Goal: Check status: Check status

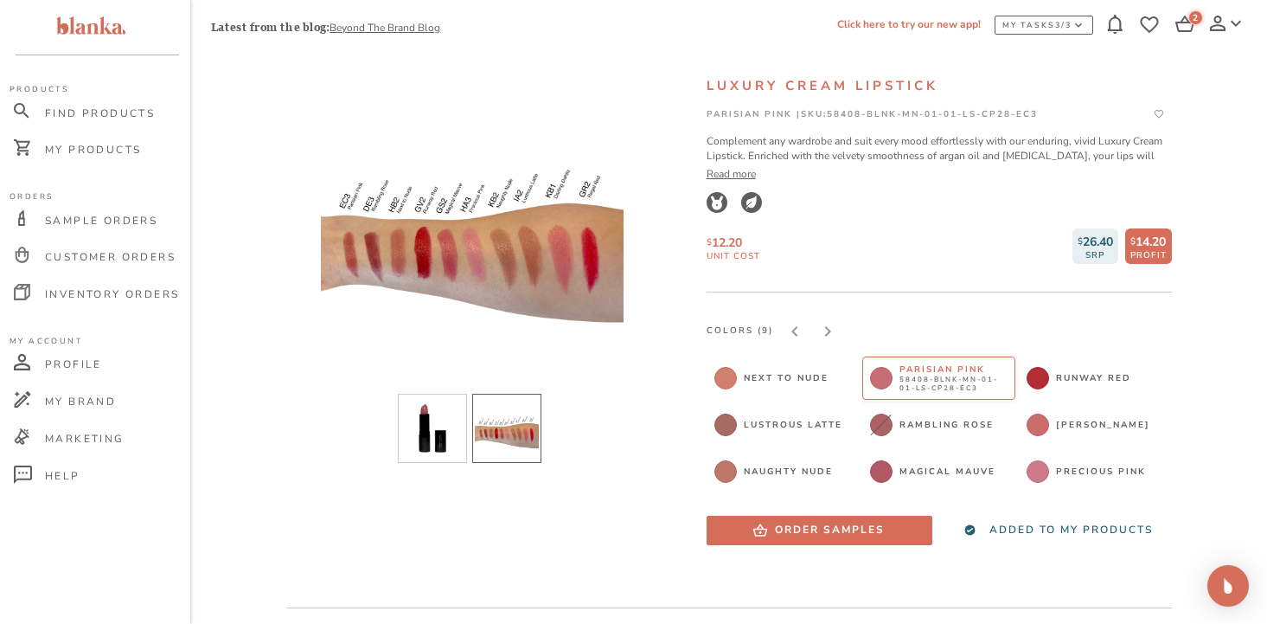
scroll to position [92, 0]
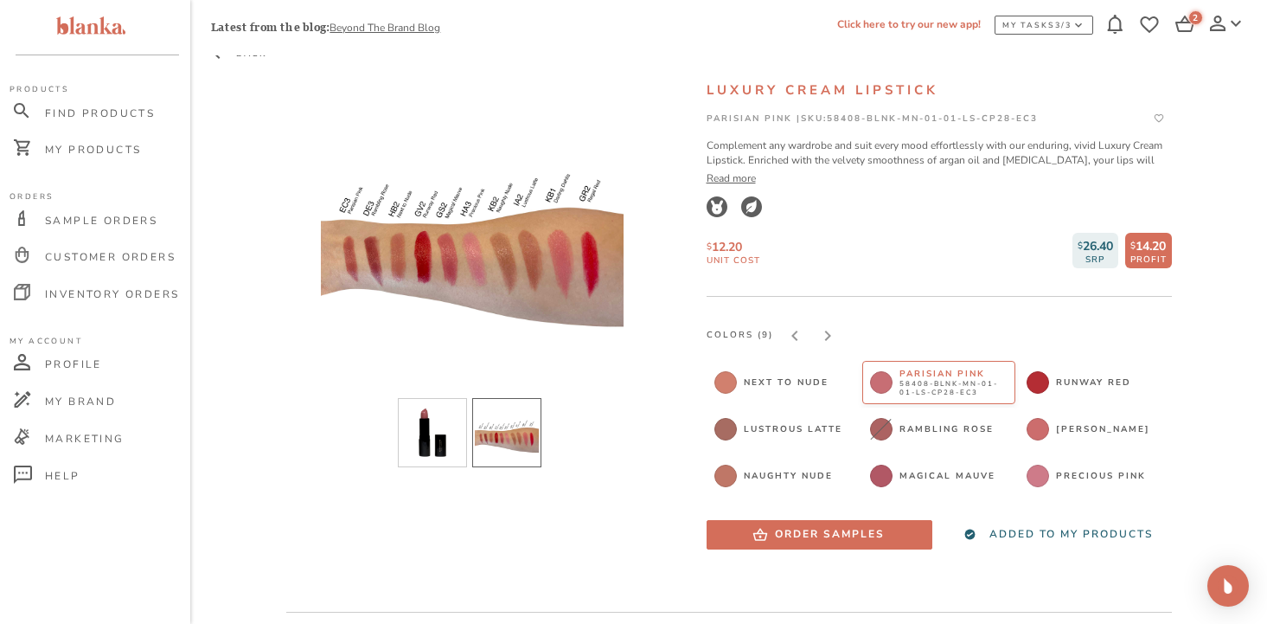
click at [246, 106] on div "Product Details BACK Luxury Cream Lipstick Parisian Pink | SKU: 58408-BLNK-MN-0…" at bounding box center [728, 616] width 1035 height 1205
click at [117, 111] on span "Find Products" at bounding box center [100, 113] width 110 height 14
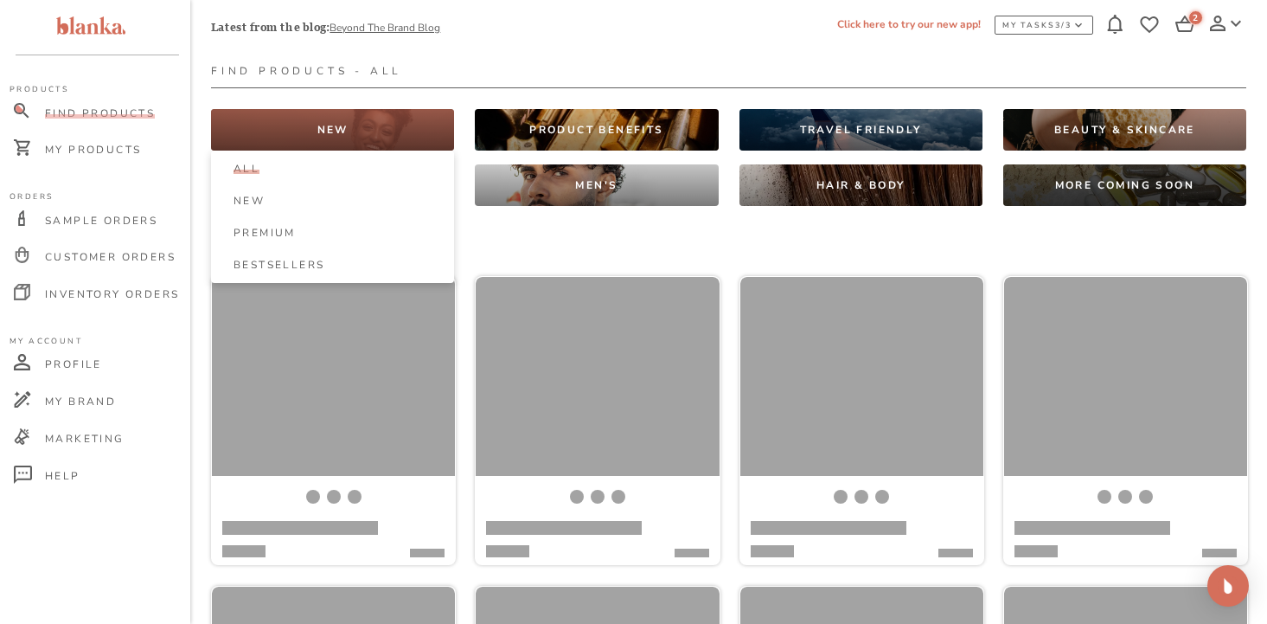
scroll to position [29, 0]
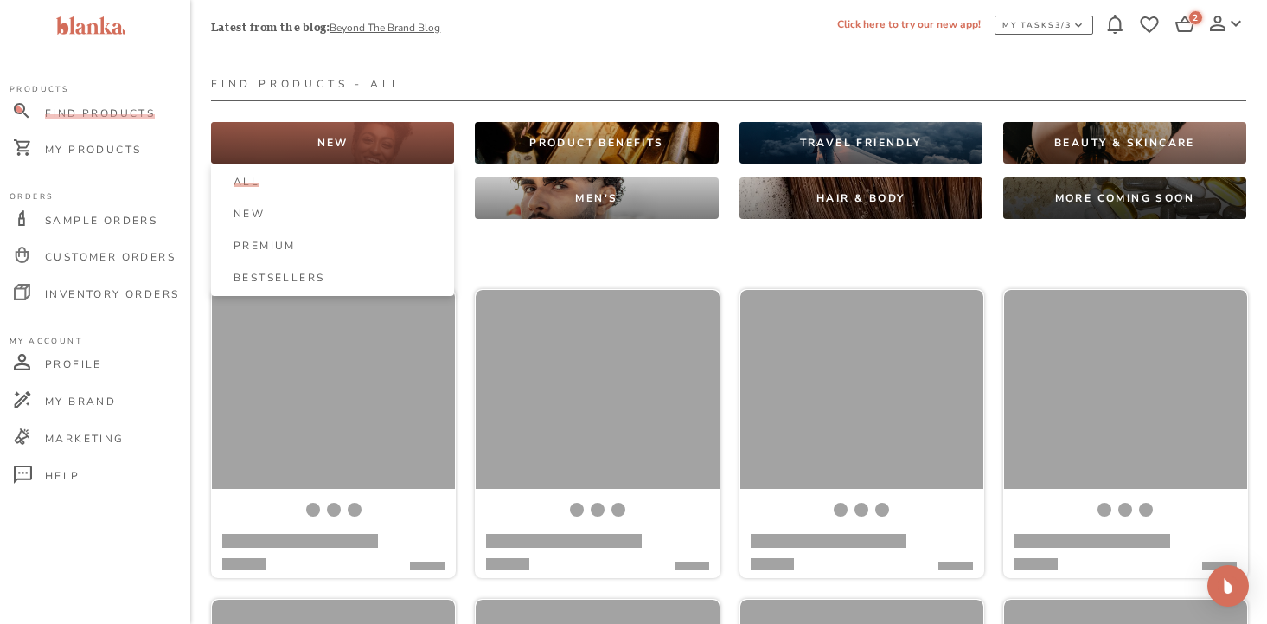
click at [310, 137] on div "NEW" at bounding box center [332, 143] width 243 height 42
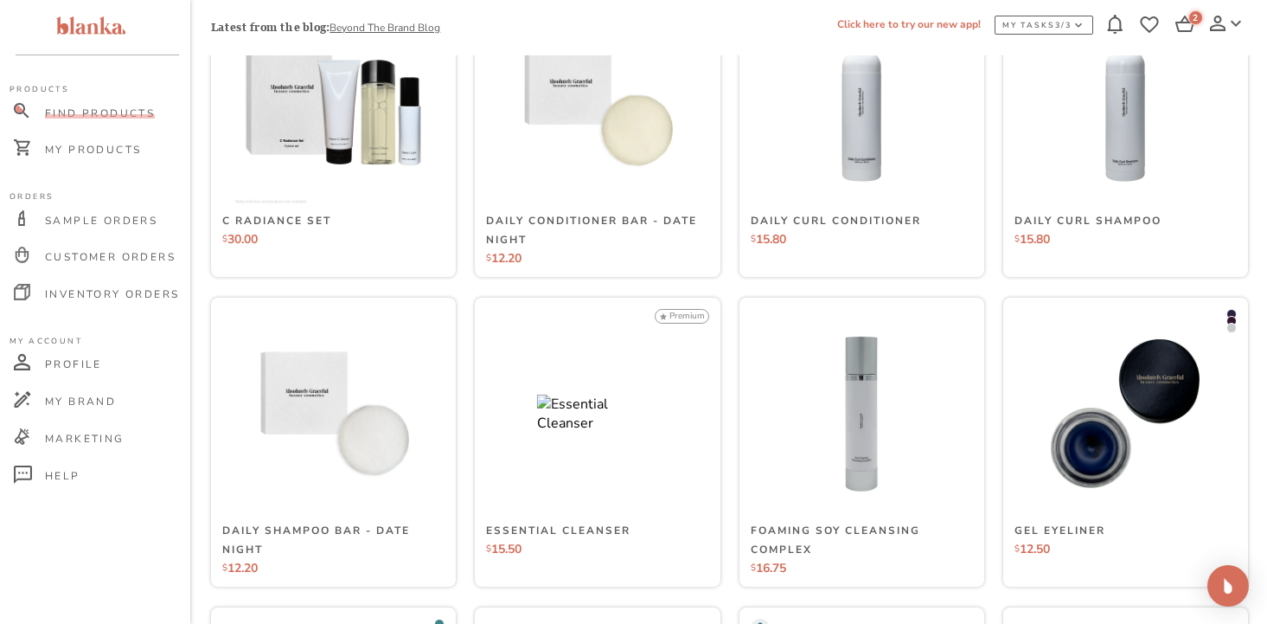
scroll to position [685, 0]
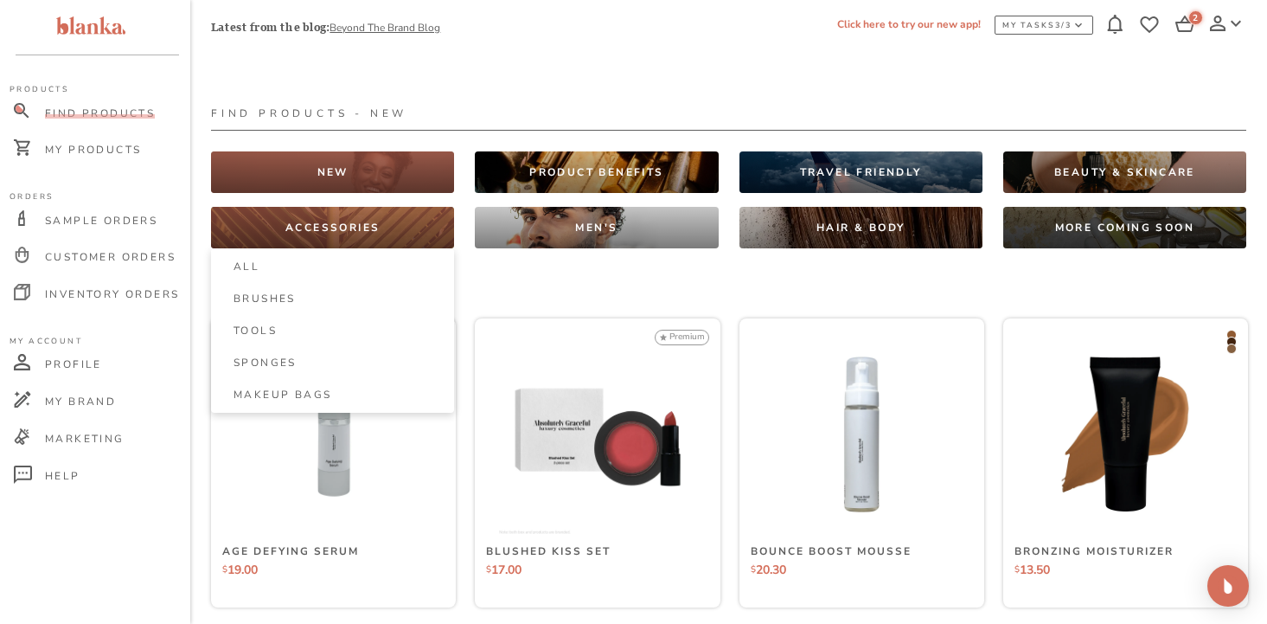
click at [347, 232] on p "ACCESSORIES" at bounding box center [332, 228] width 94 height 14
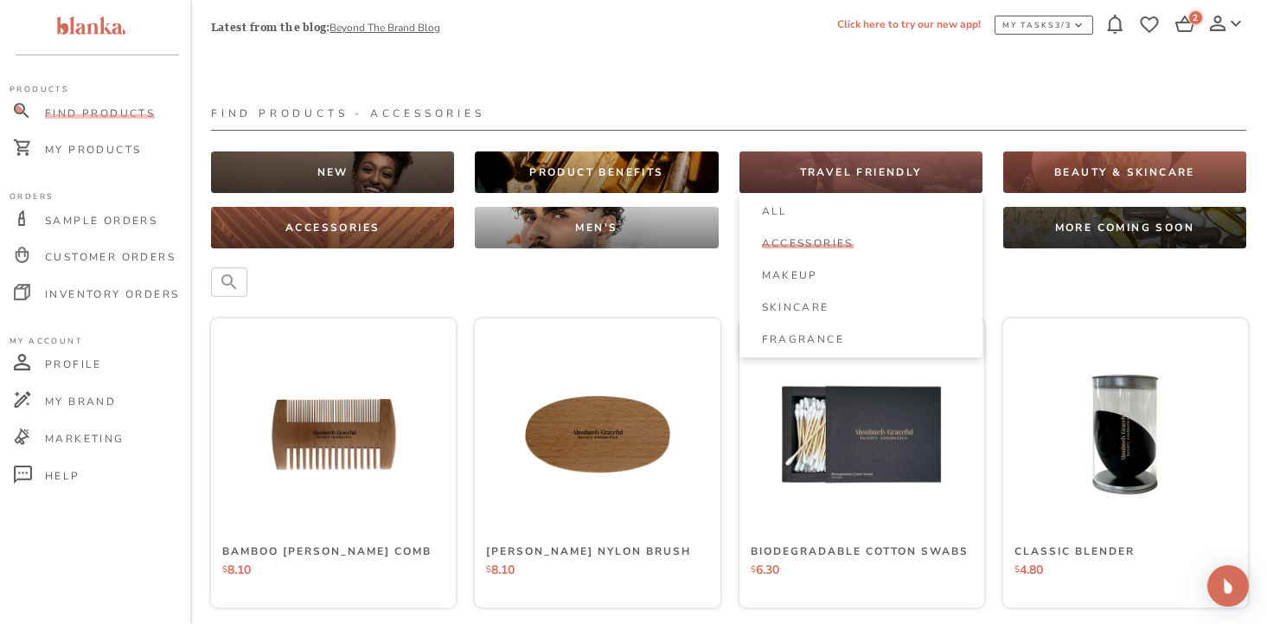
click at [827, 157] on div "TRAVEL FRIENDLY" at bounding box center [860, 172] width 243 height 42
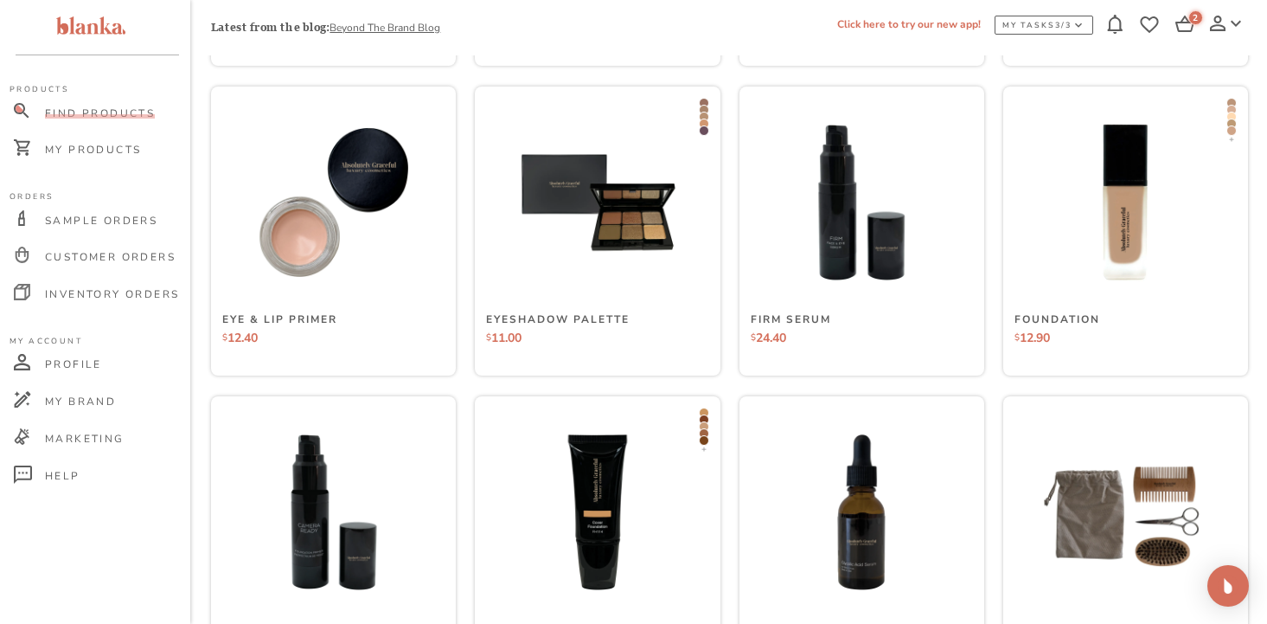
scroll to position [2421, 0]
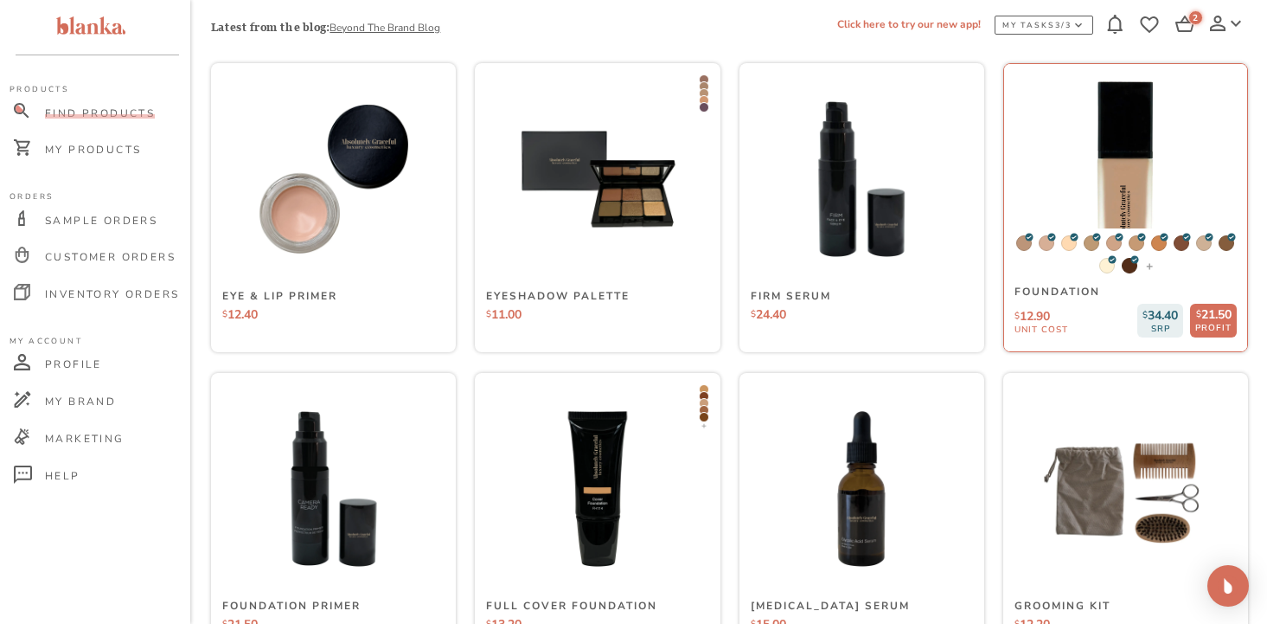
click at [1122, 171] on img at bounding box center [1125, 178] width 259 height 259
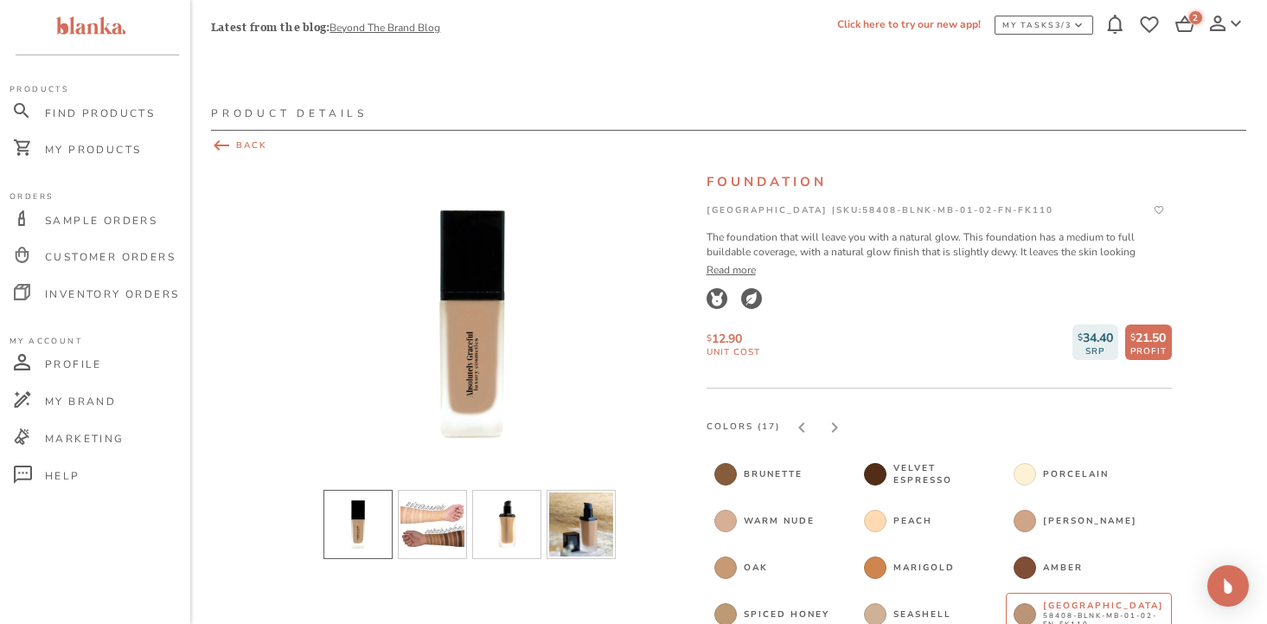
click at [244, 144] on span "BACK" at bounding box center [728, 145] width 1035 height 21
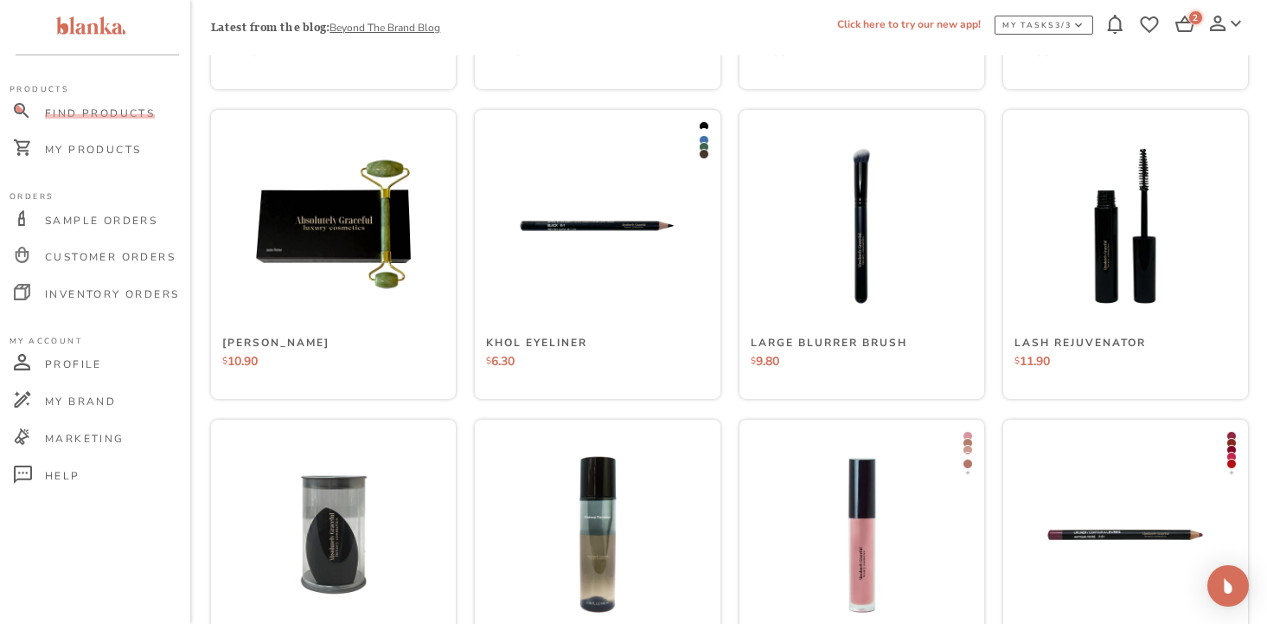
scroll to position [3304, 0]
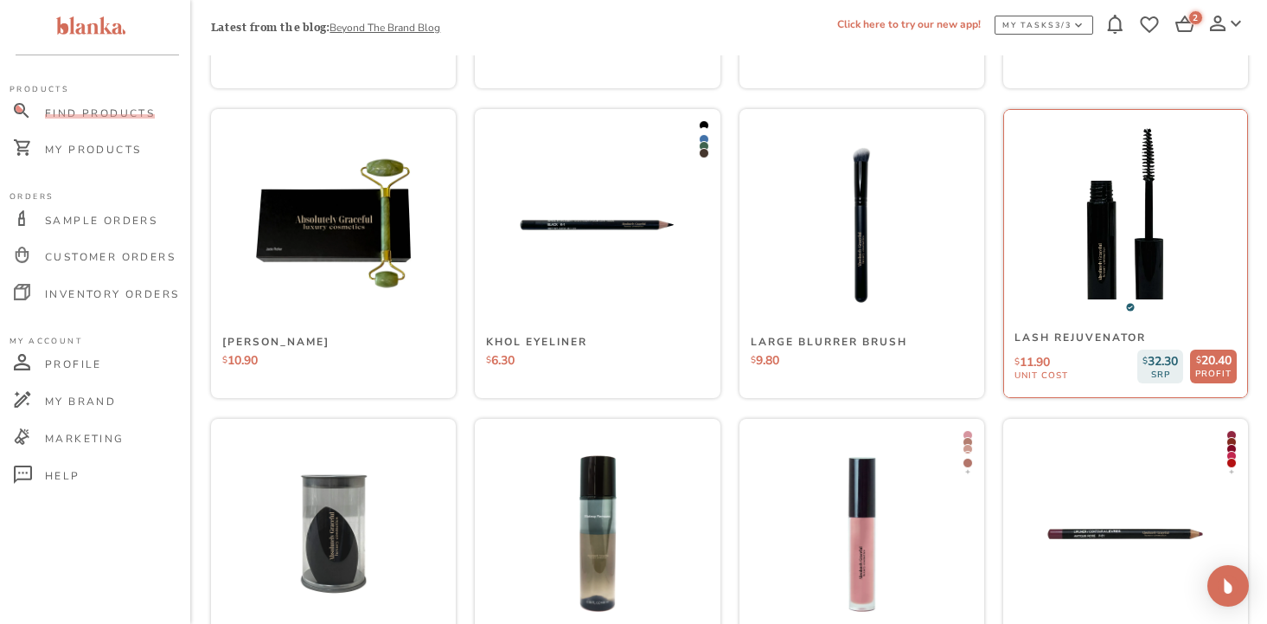
click at [1135, 232] on img at bounding box center [1125, 224] width 259 height 259
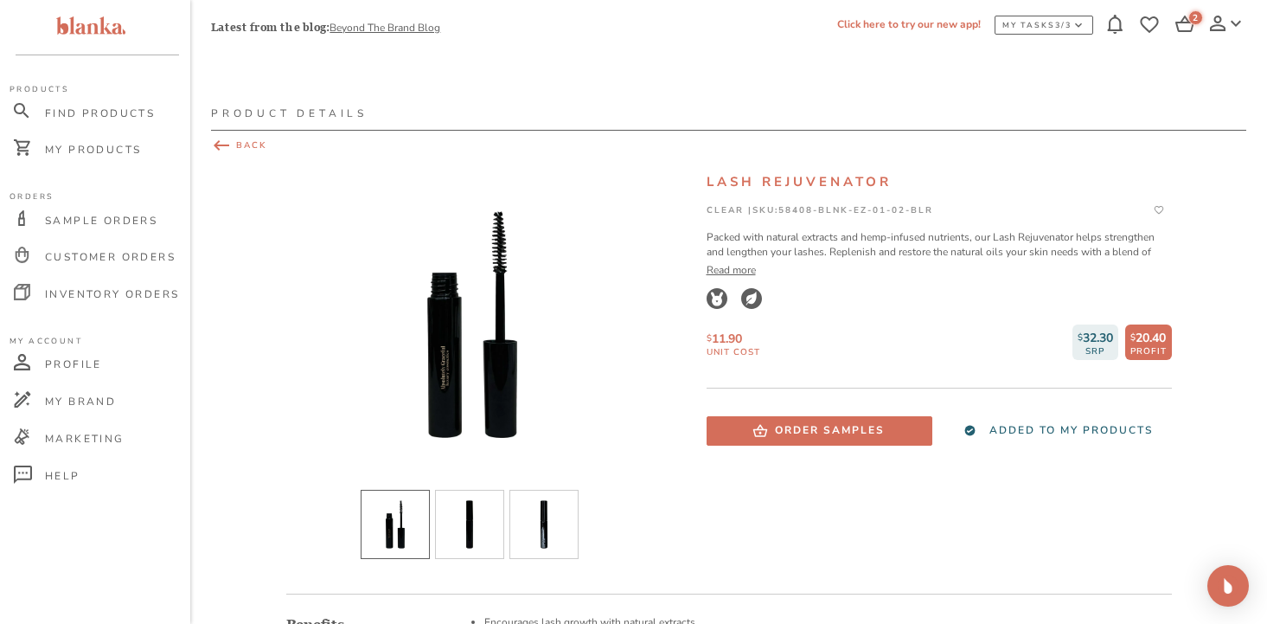
click at [233, 146] on span "BACK" at bounding box center [728, 145] width 1035 height 21
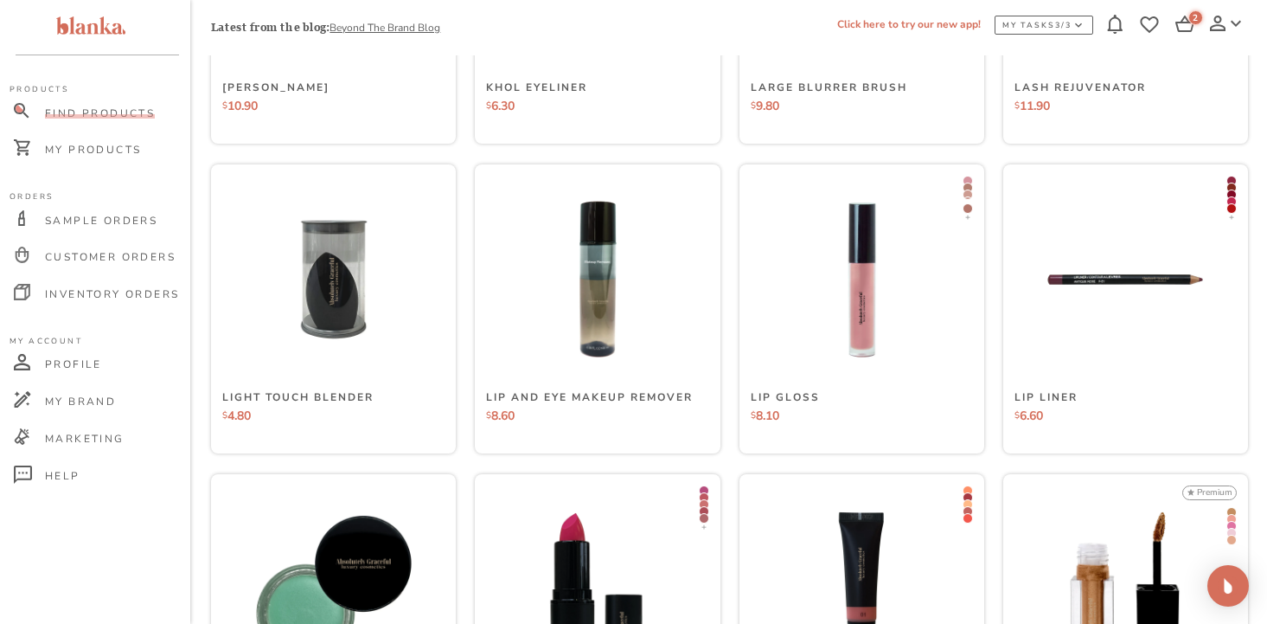
scroll to position [3563, 0]
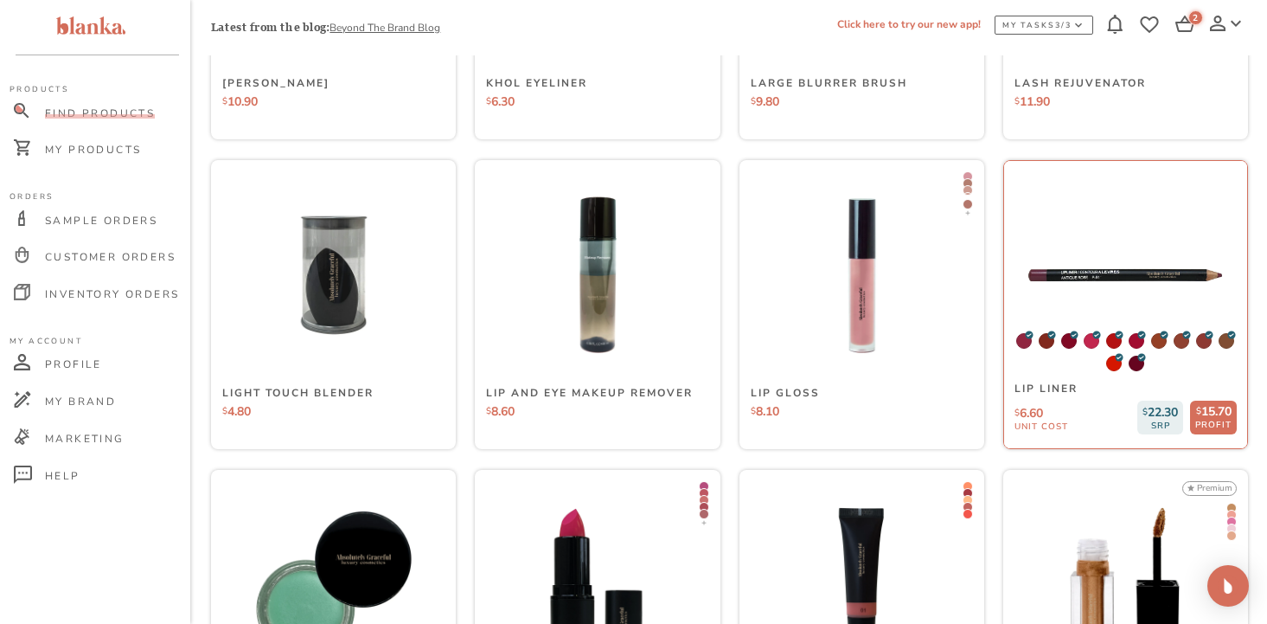
click at [1122, 268] on img at bounding box center [1125, 275] width 259 height 259
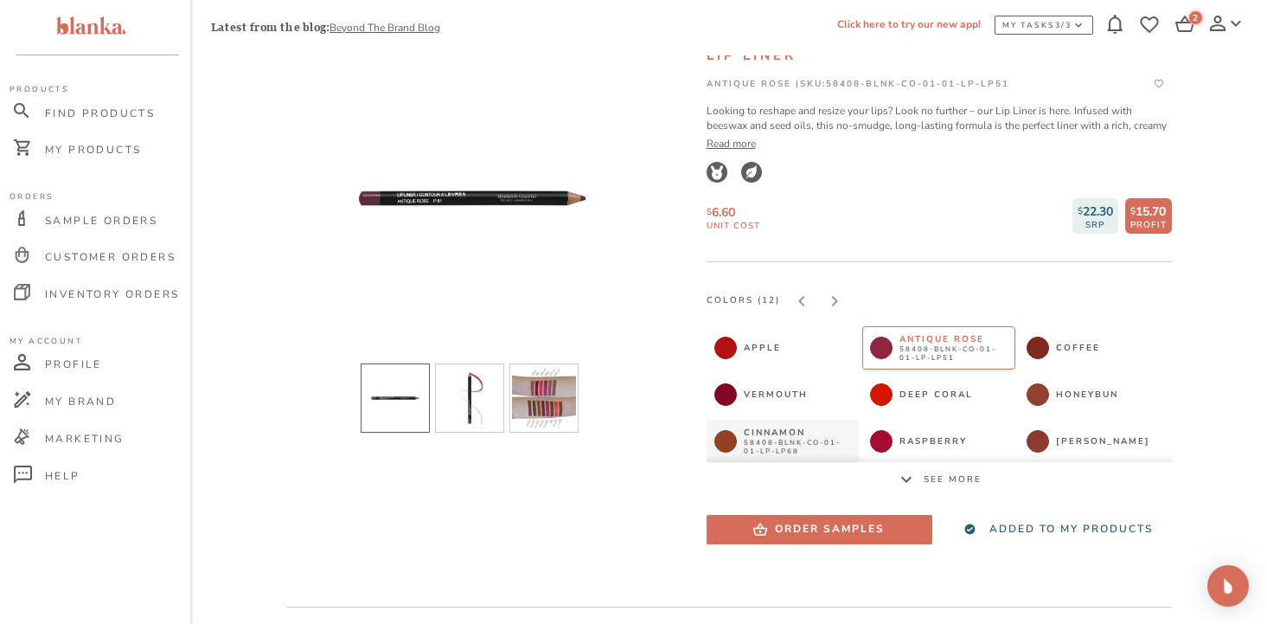
scroll to position [129, 0]
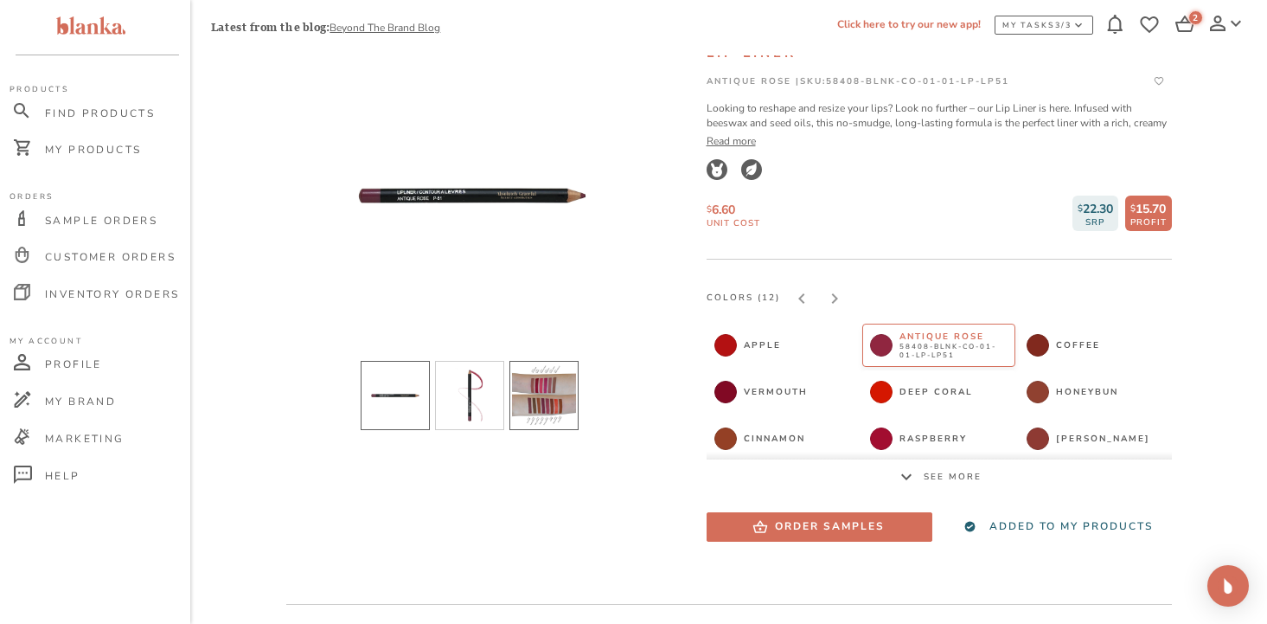
click at [540, 392] on li "slide item 3" at bounding box center [543, 395] width 69 height 69
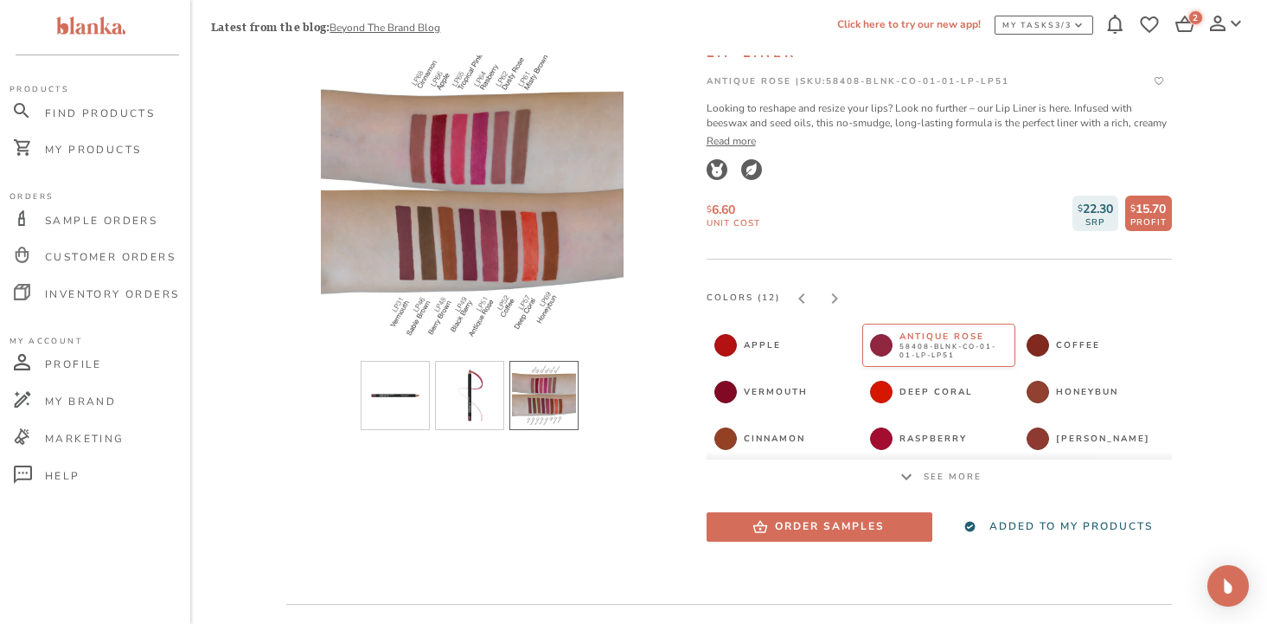
click at [909, 478] on icon at bounding box center [906, 476] width 21 height 21
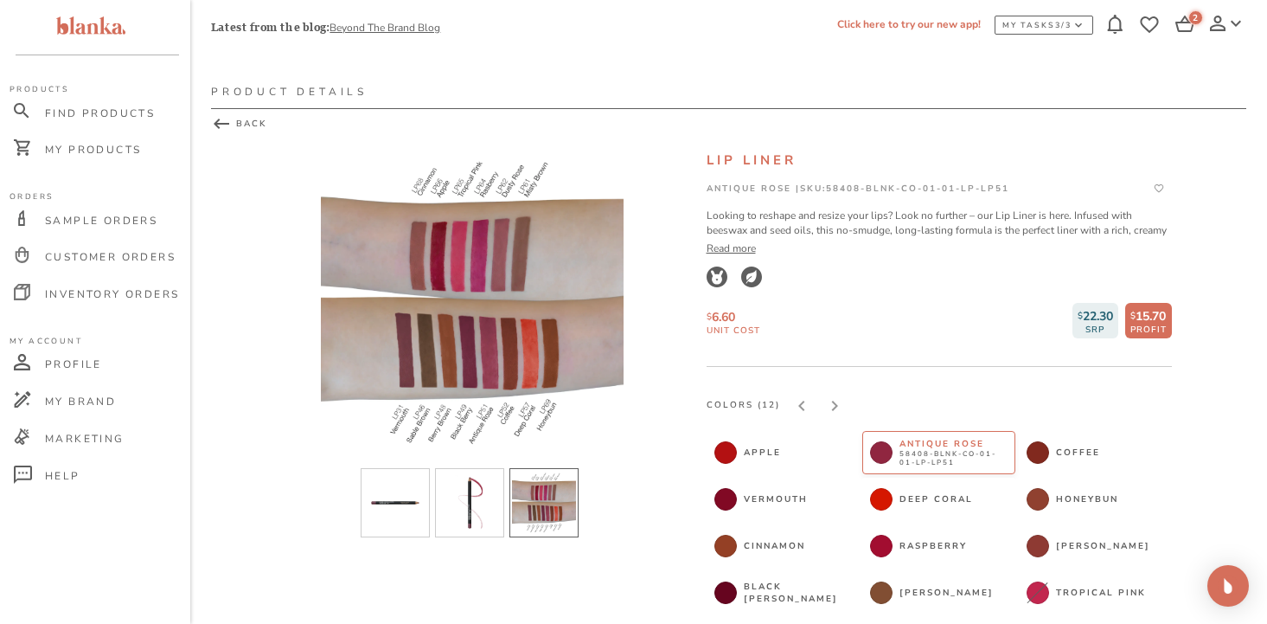
scroll to position [0, 0]
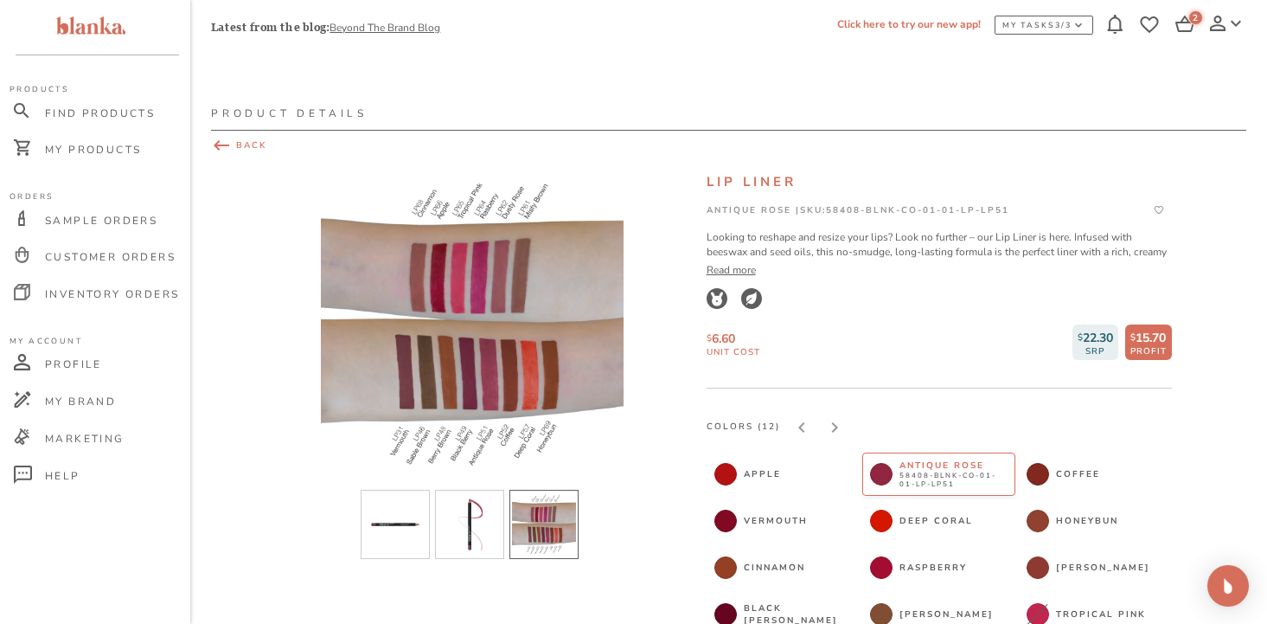
click at [223, 145] on icon at bounding box center [222, 145] width 16 height 10
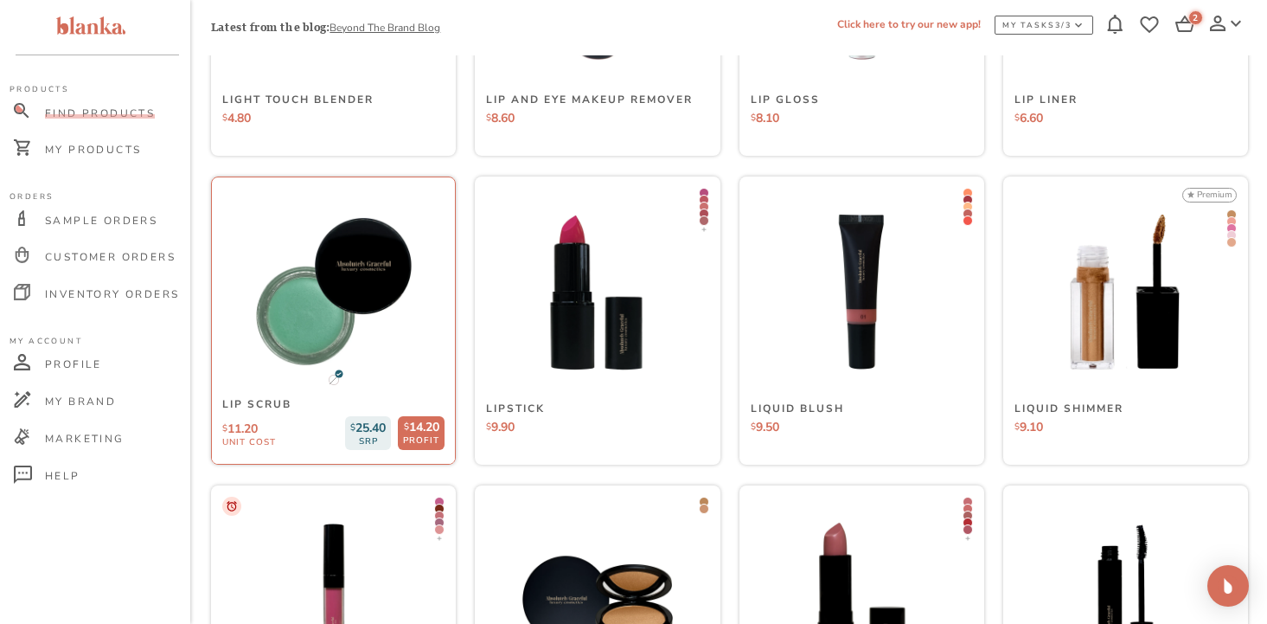
scroll to position [3858, 0]
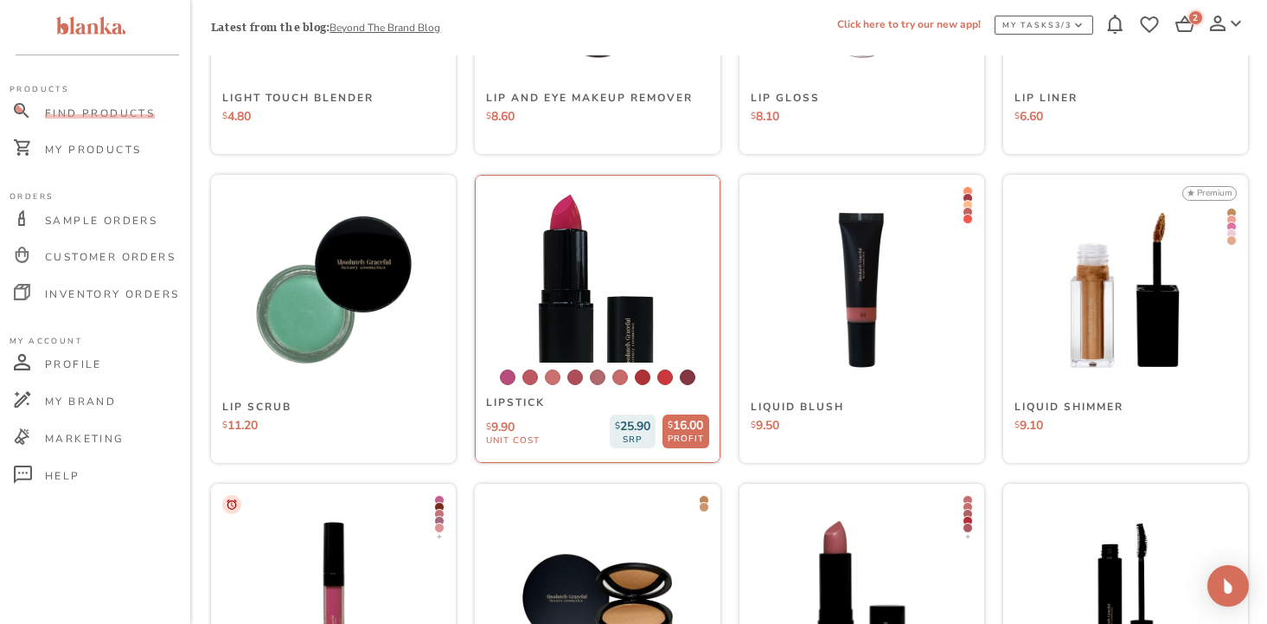
click at [615, 324] on img at bounding box center [597, 290] width 259 height 259
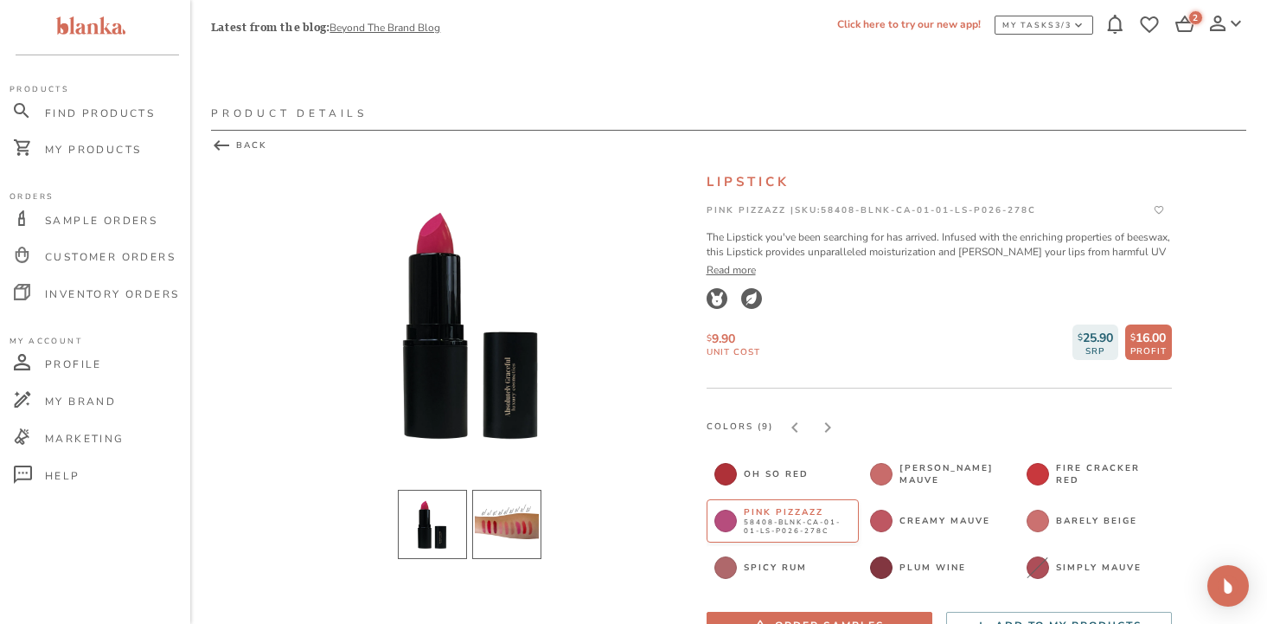
click at [511, 520] on li "slide item 2" at bounding box center [506, 523] width 69 height 69
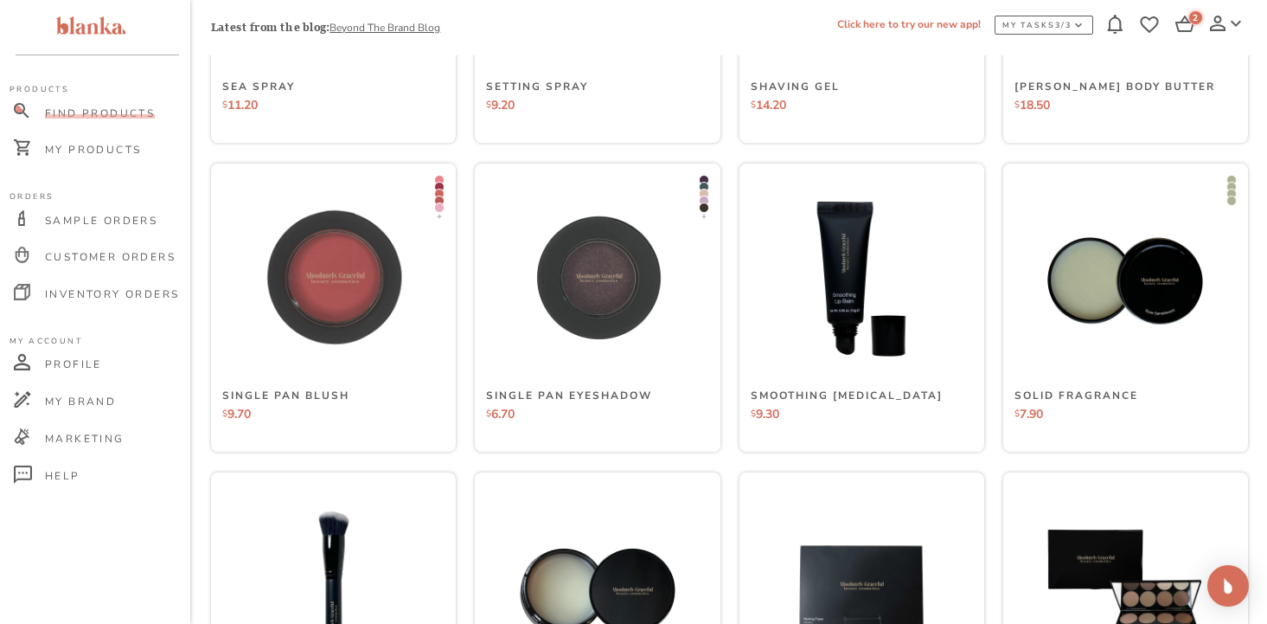
scroll to position [6337, 0]
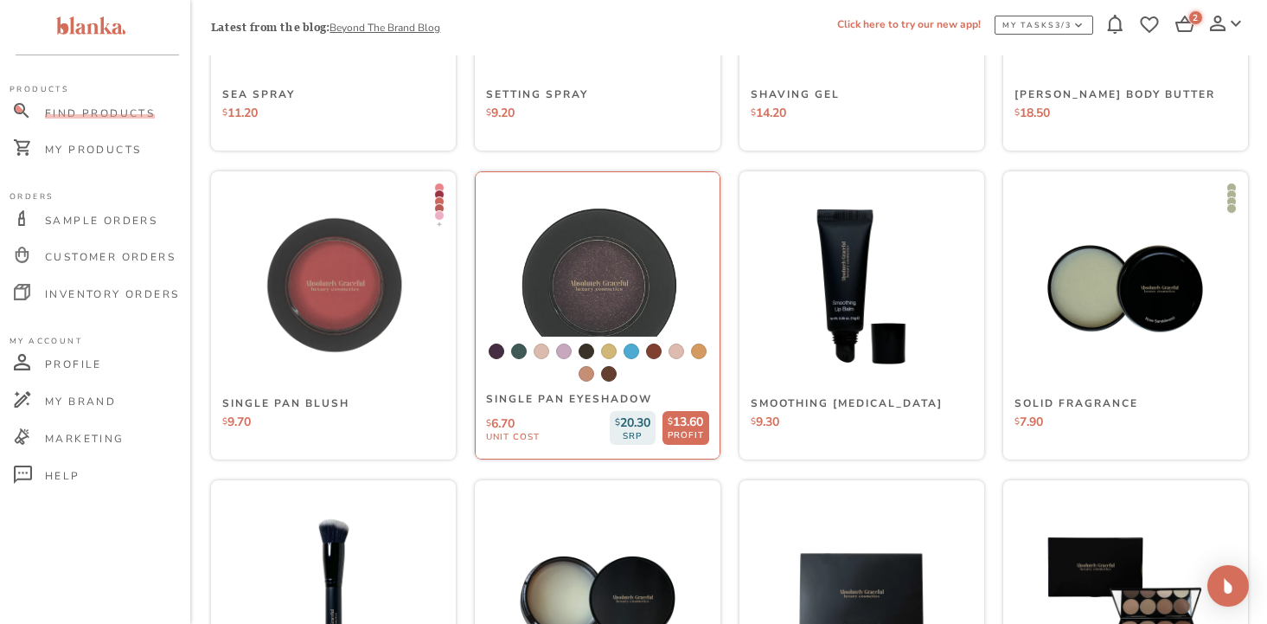
click at [590, 308] on img at bounding box center [597, 286] width 259 height 259
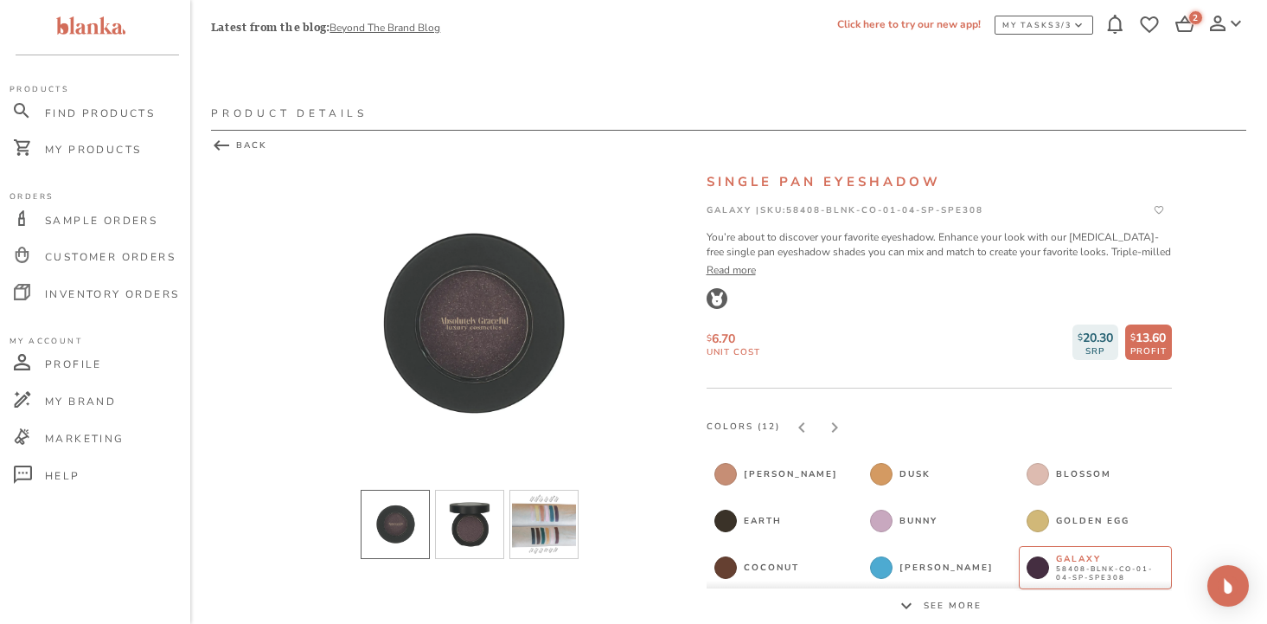
scroll to position [61, 0]
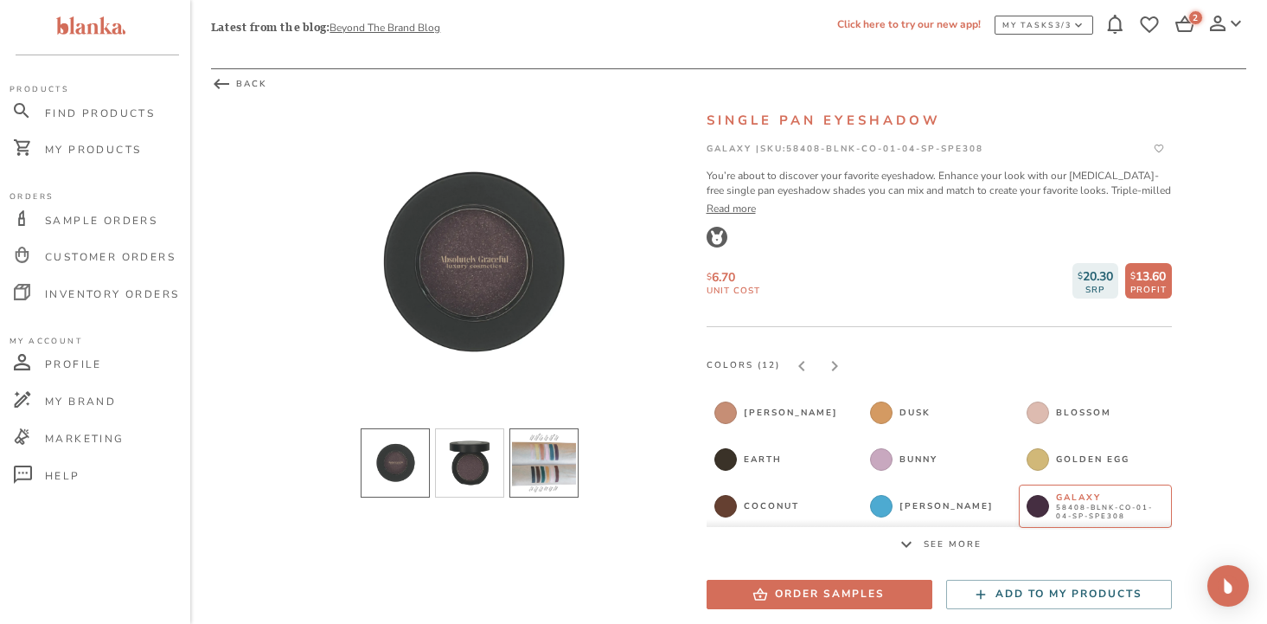
click at [538, 470] on li "slide item 3" at bounding box center [543, 462] width 69 height 69
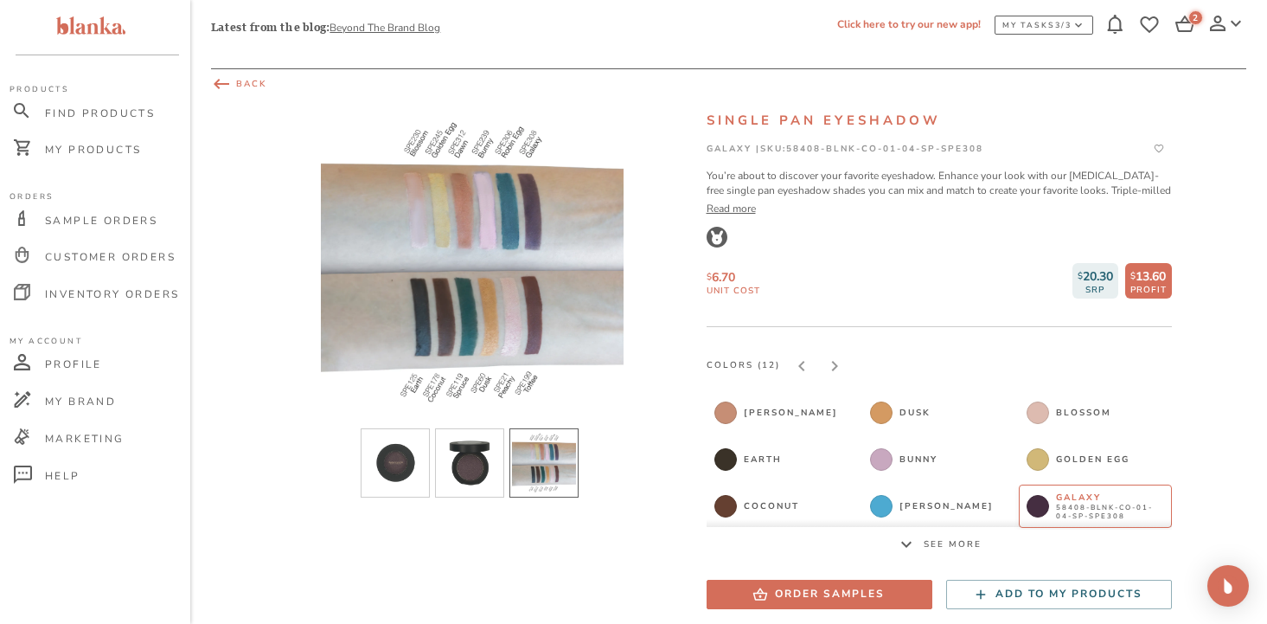
click at [249, 88] on span "BACK" at bounding box center [728, 84] width 1035 height 21
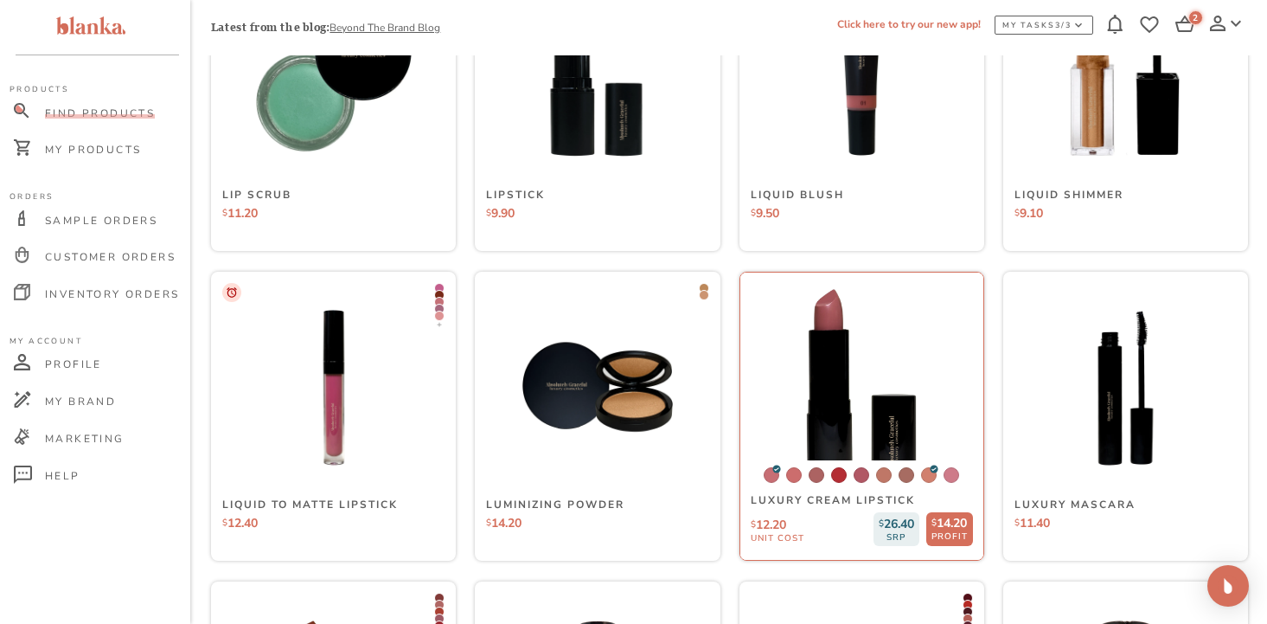
scroll to position [4064, 0]
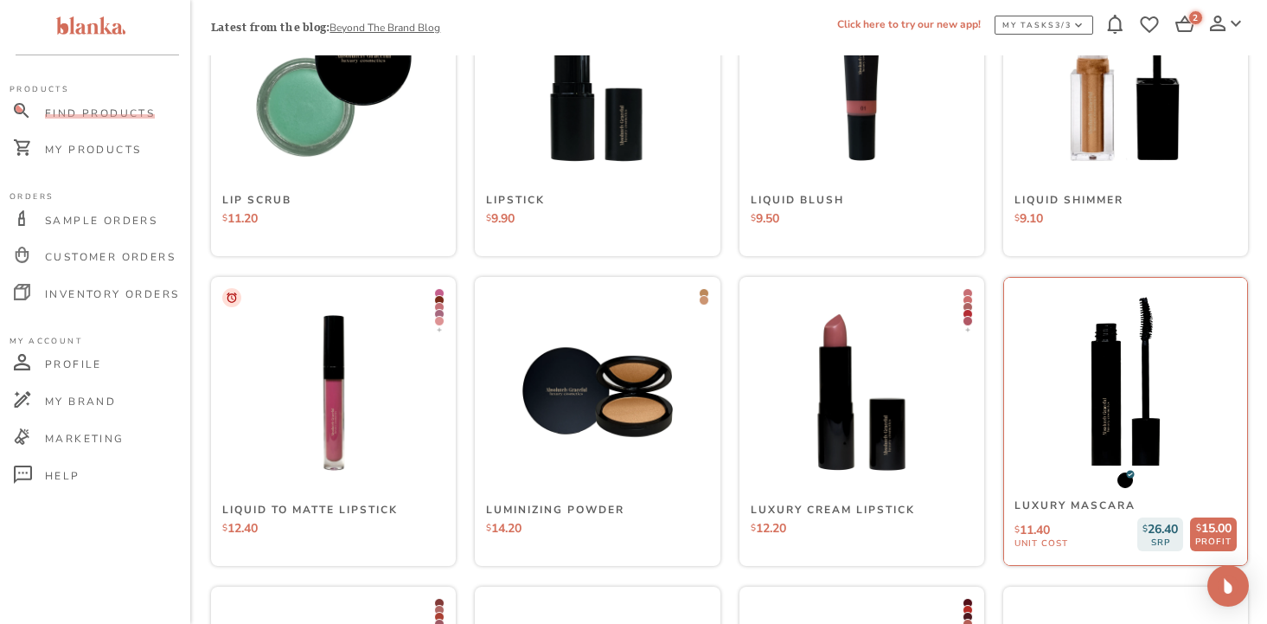
click at [1131, 403] on img at bounding box center [1125, 393] width 259 height 259
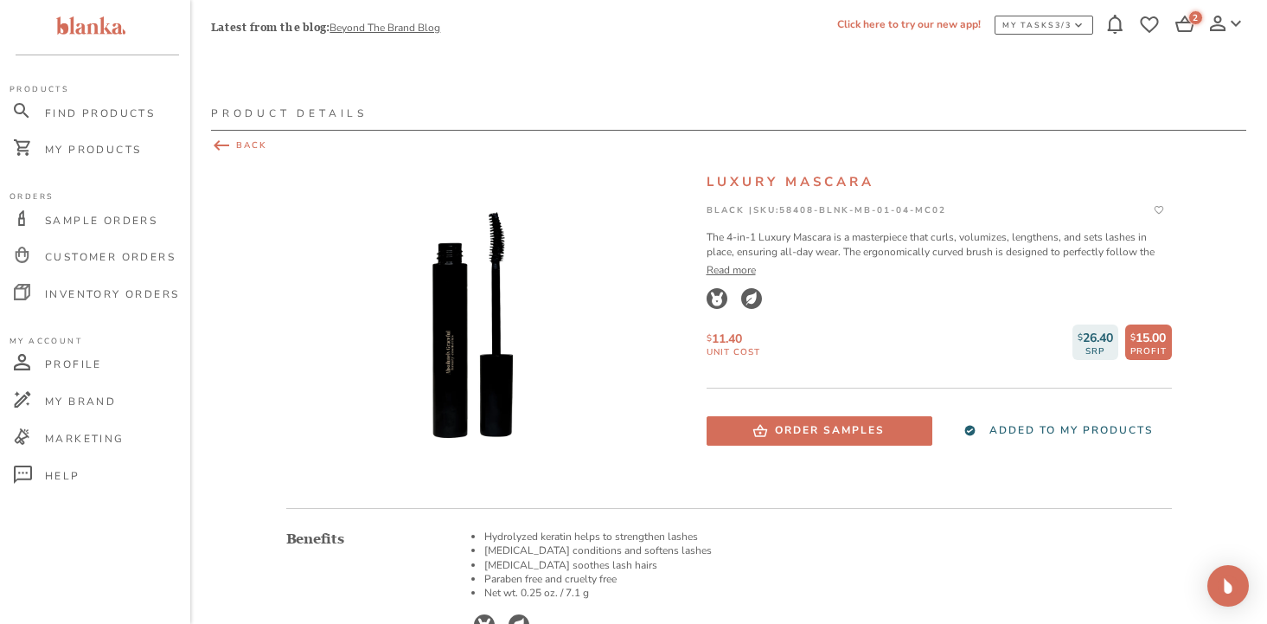
click at [221, 146] on icon at bounding box center [221, 145] width 21 height 21
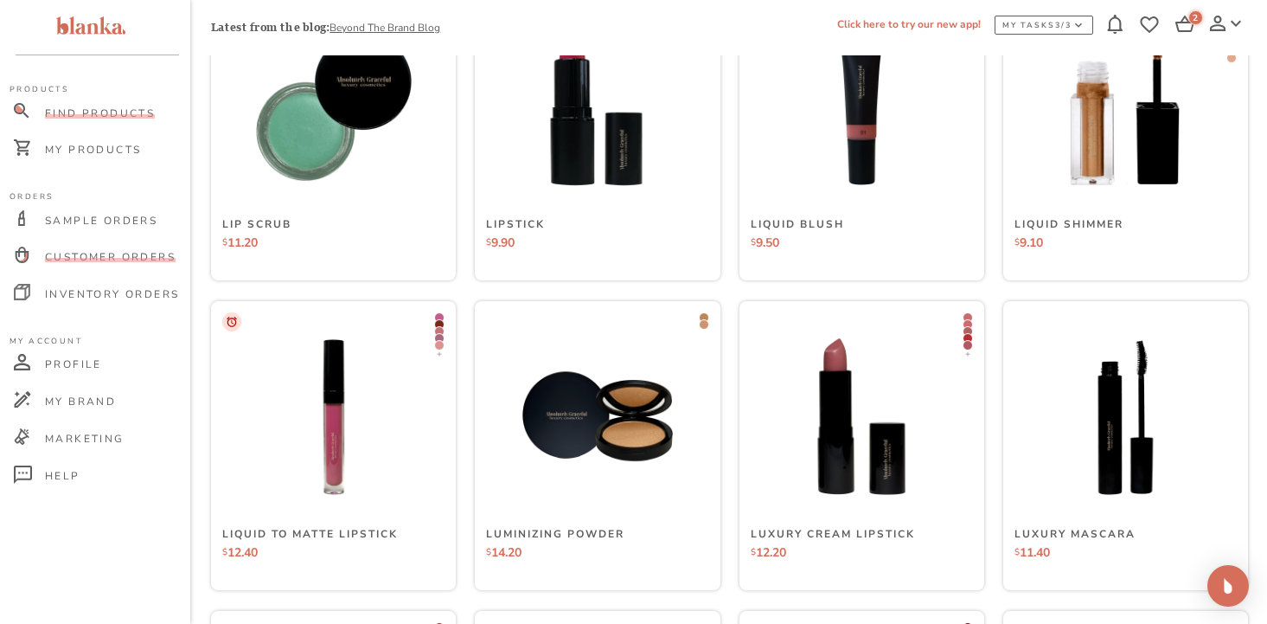
scroll to position [4064, 0]
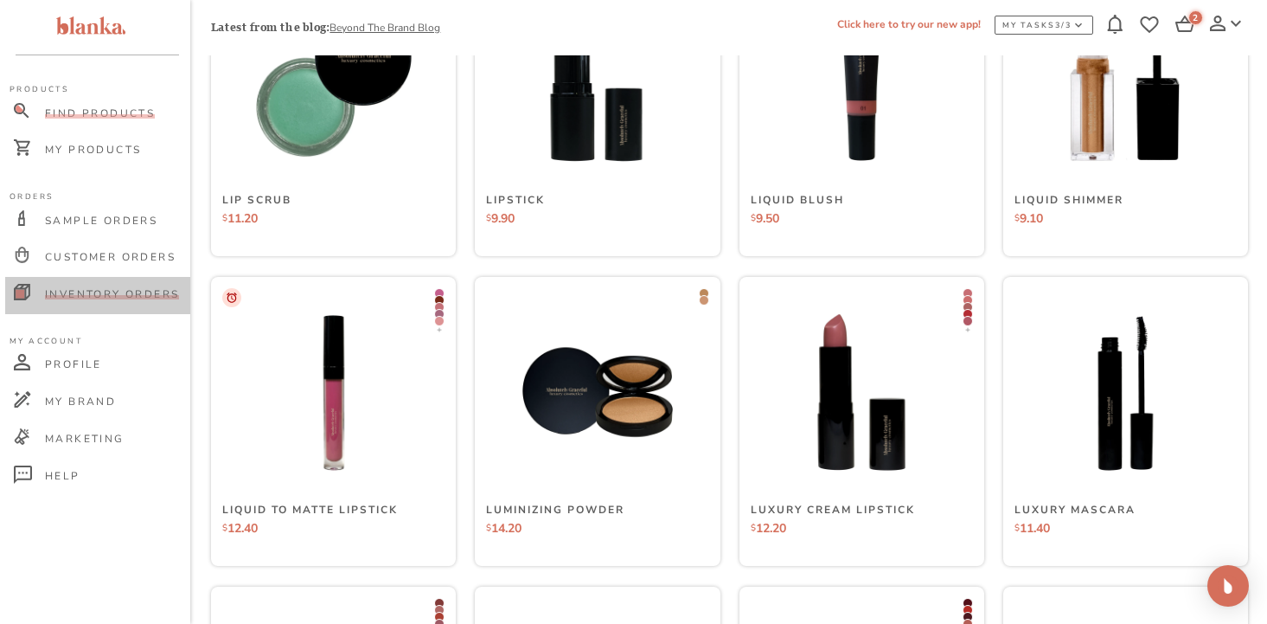
click at [83, 294] on span "Inventory Orders" at bounding box center [112, 294] width 134 height 14
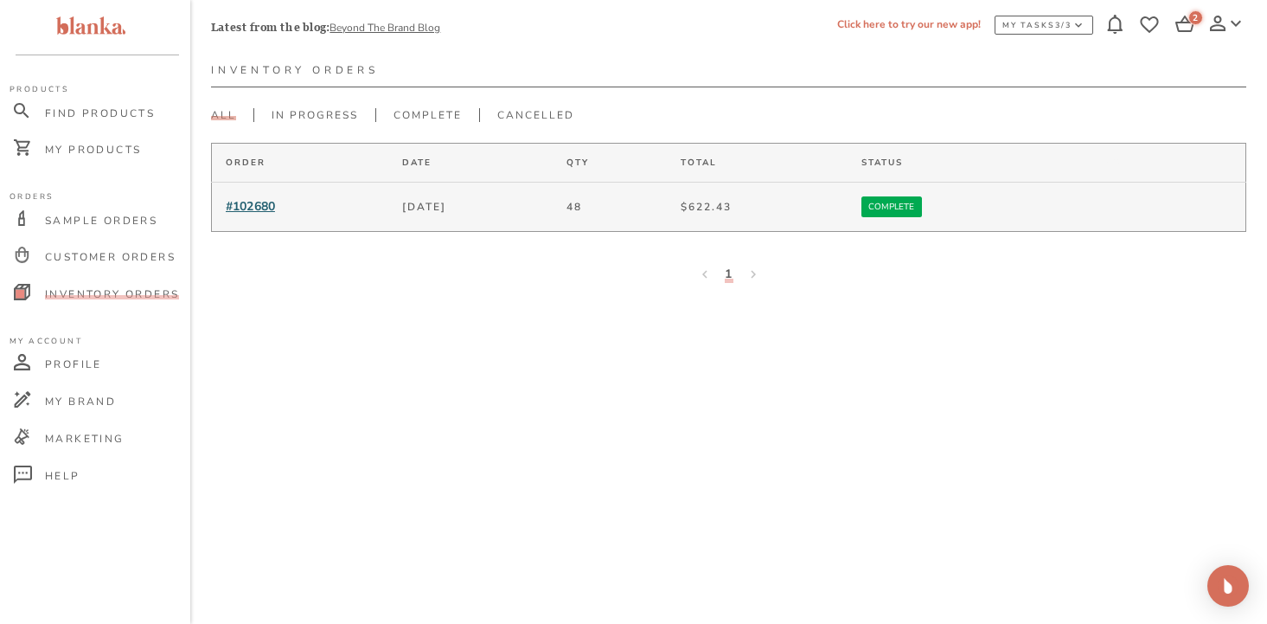
click at [264, 201] on span "#102680" at bounding box center [250, 206] width 49 height 16
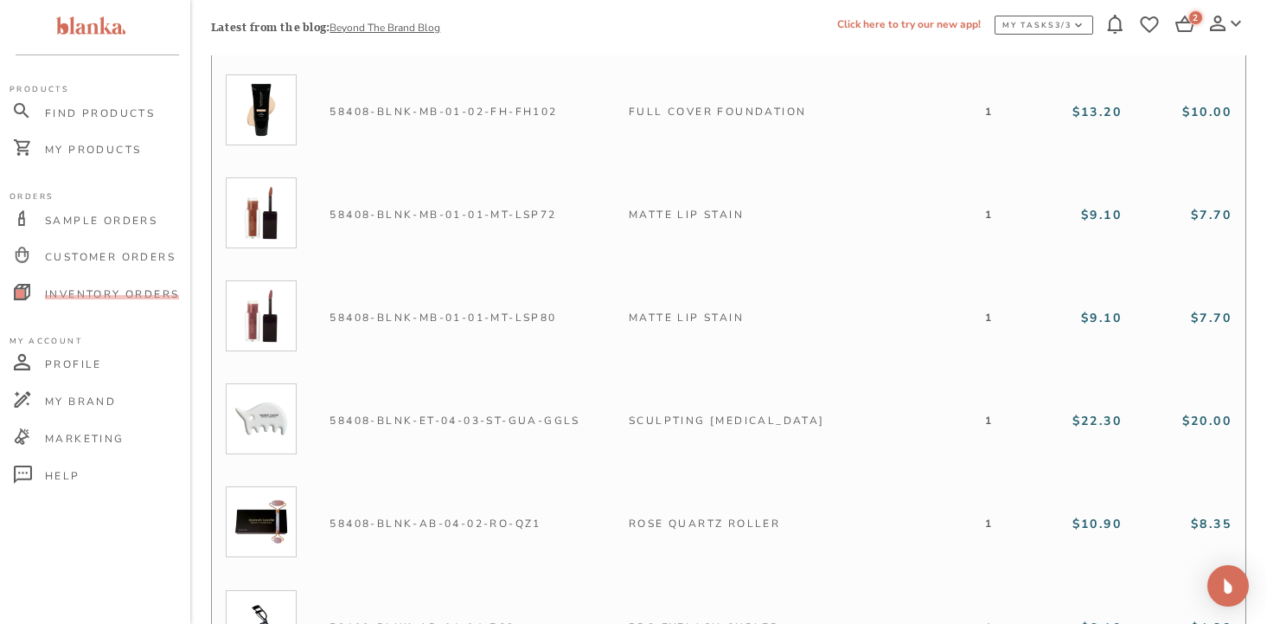
scroll to position [2715, 0]
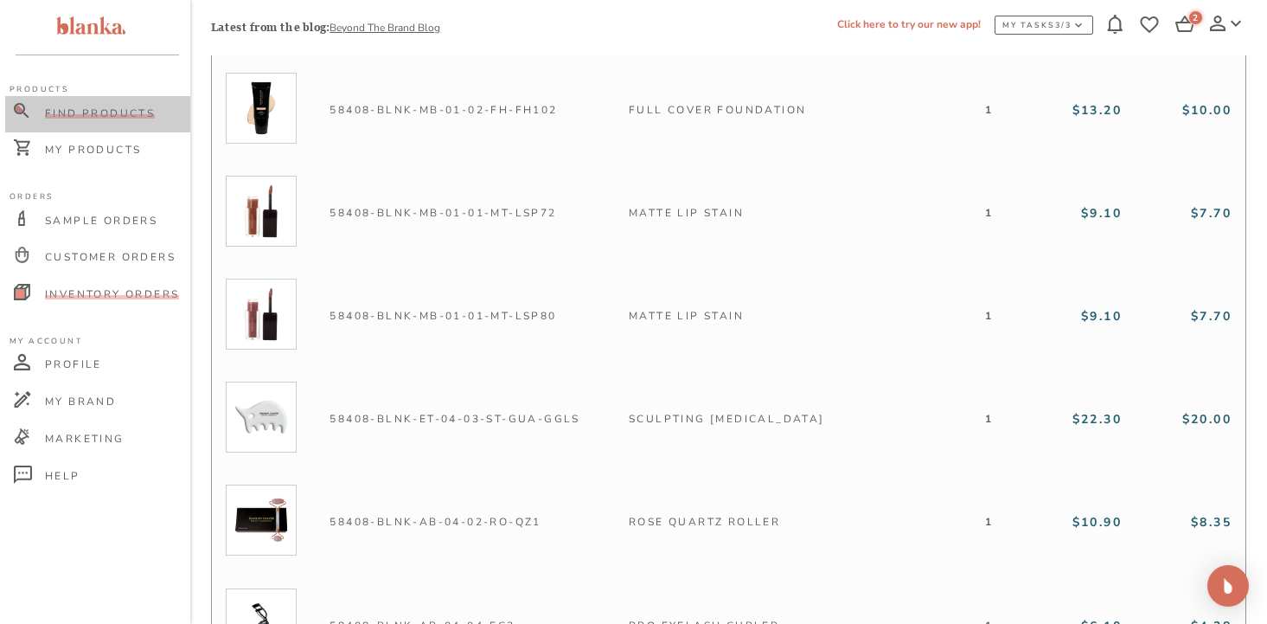
click at [97, 112] on span "Find Products" at bounding box center [100, 113] width 110 height 14
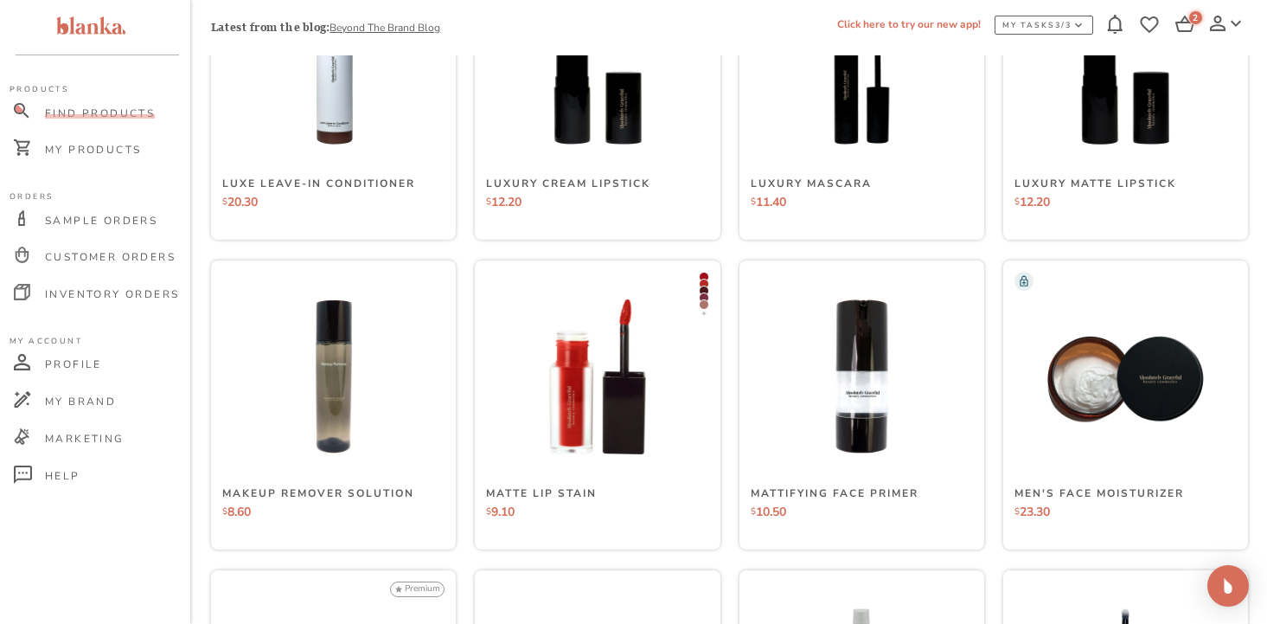
scroll to position [6873, 0]
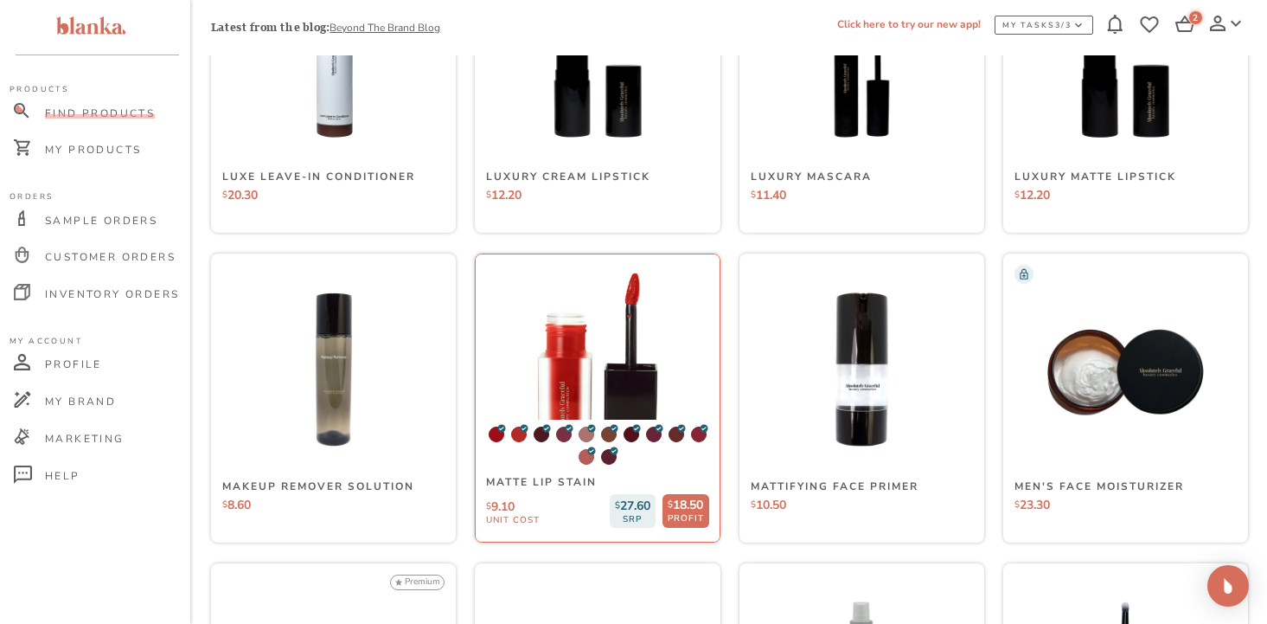
click at [620, 372] on img at bounding box center [597, 369] width 259 height 259
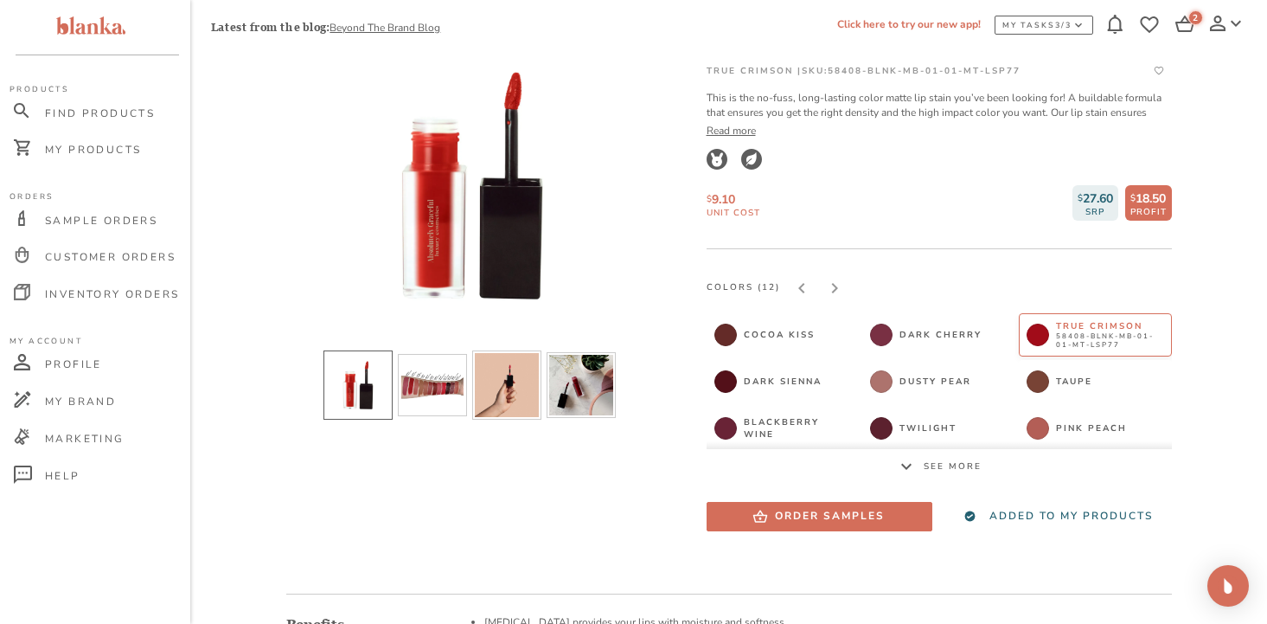
scroll to position [162, 0]
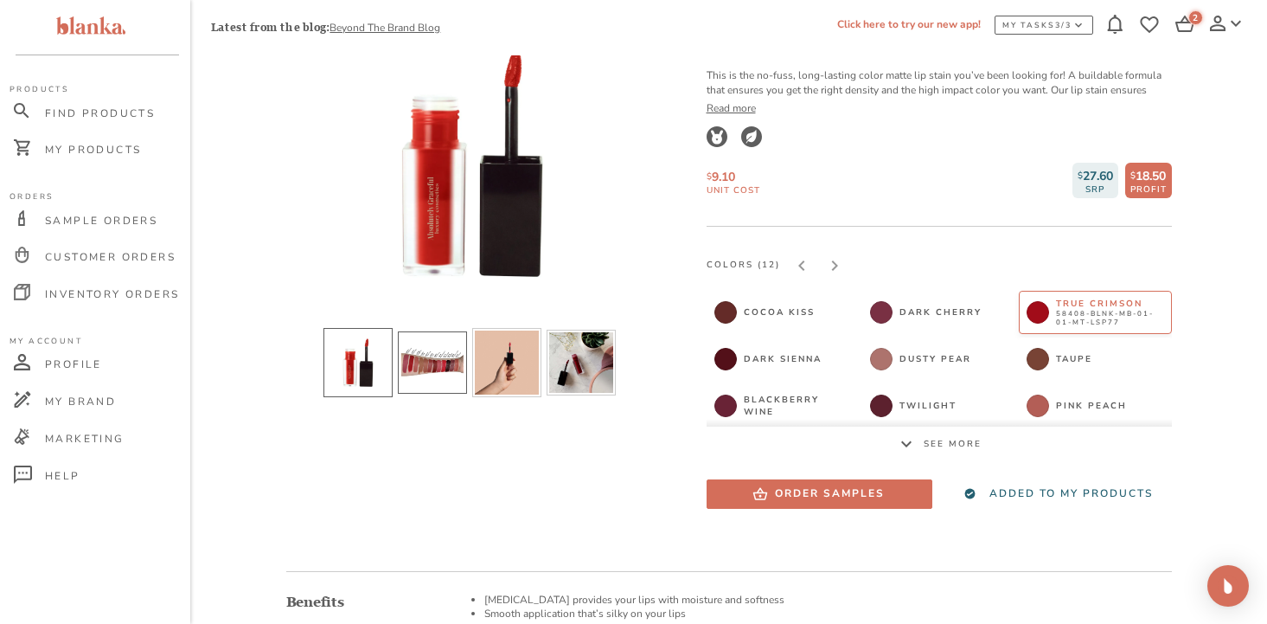
click at [431, 361] on li "slide item 2" at bounding box center [432, 362] width 69 height 62
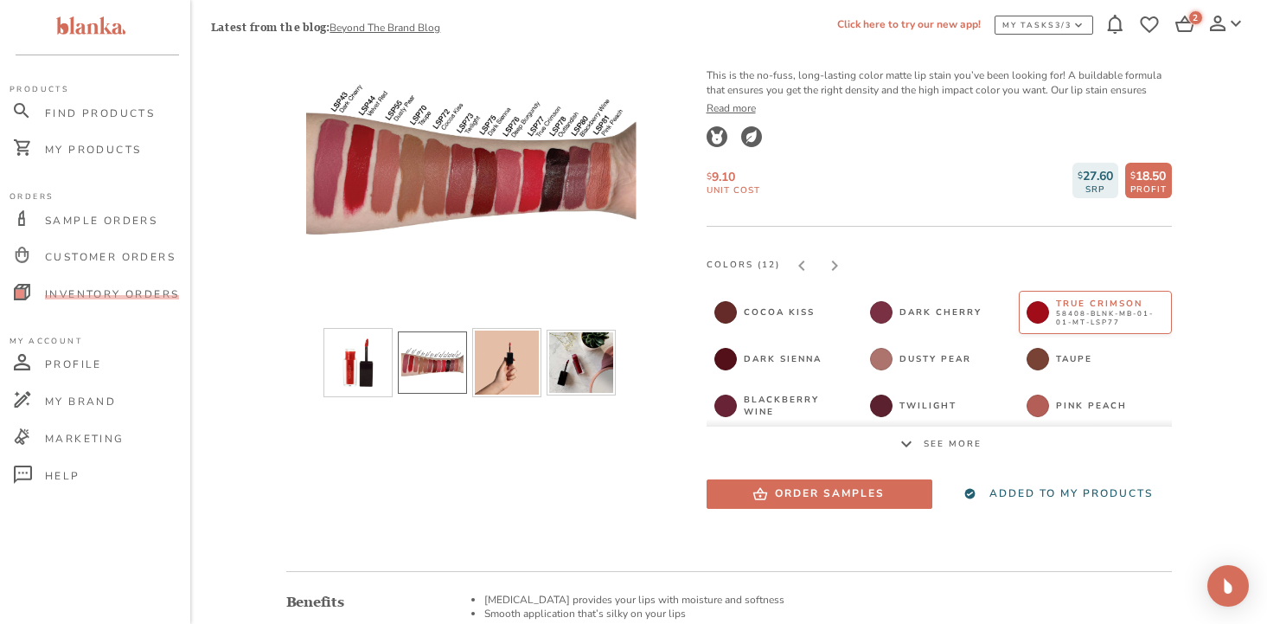
click at [113, 296] on span "Inventory Orders" at bounding box center [112, 294] width 134 height 14
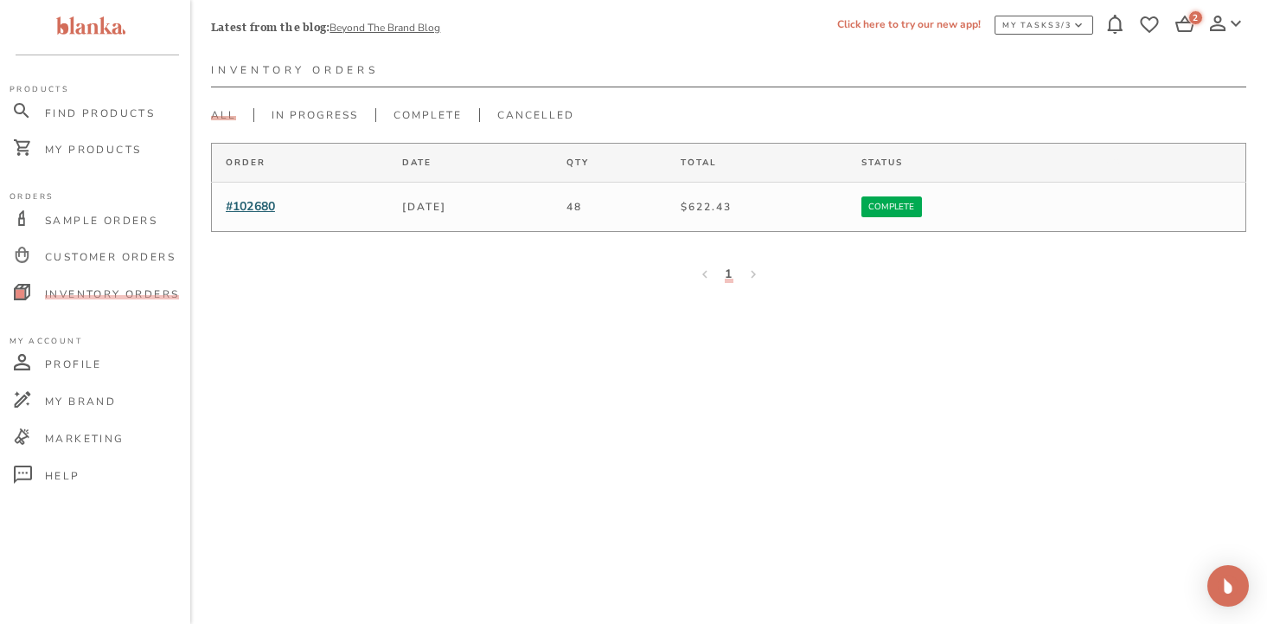
scroll to position [43, 0]
click at [253, 205] on span "#102680" at bounding box center [250, 206] width 49 height 16
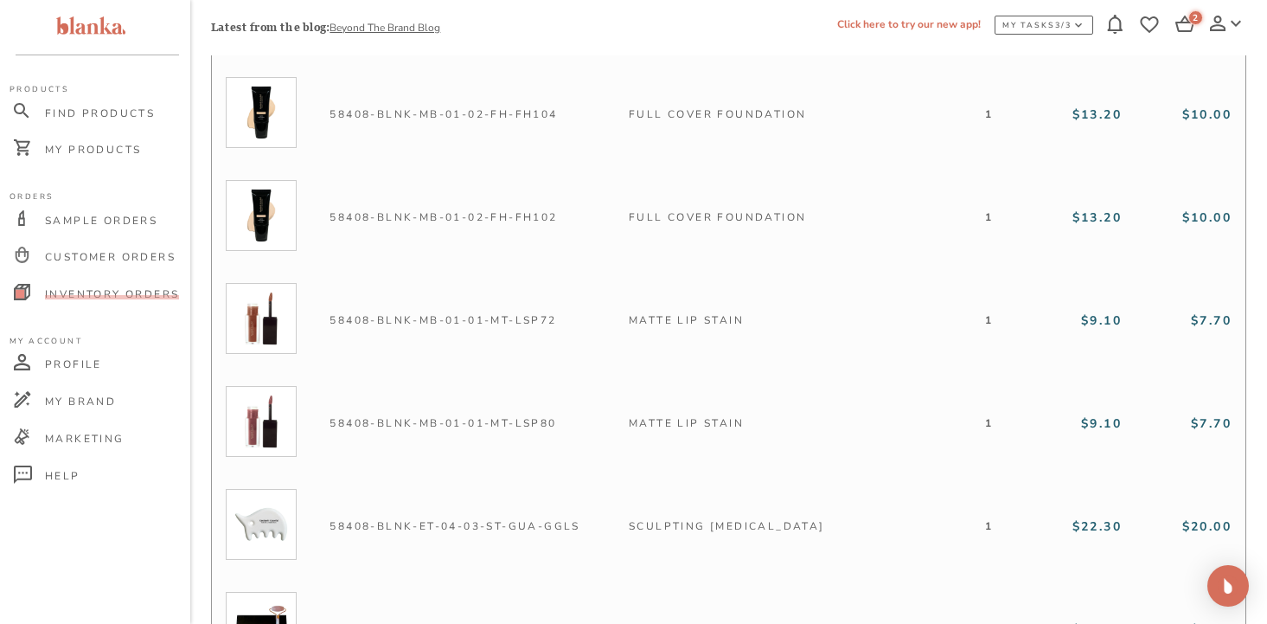
scroll to position [2609, 0]
drag, startPoint x: 329, startPoint y: 306, endPoint x: 569, endPoint y: 304, distance: 240.4
click at [569, 304] on td "58408-BLNK-MB-01-01-MT-LSP72" at bounding box center [465, 319] width 299 height 103
copy td "58408-BLNK-MB-01-01-MT-LSP72"
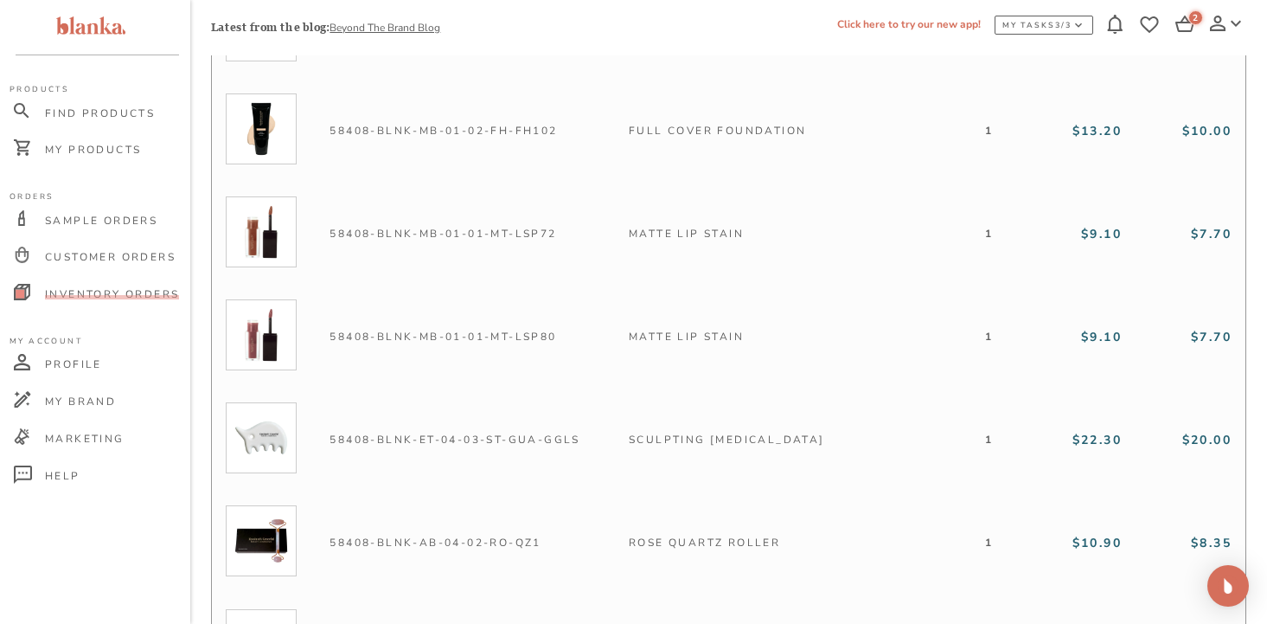
scroll to position [2688, 0]
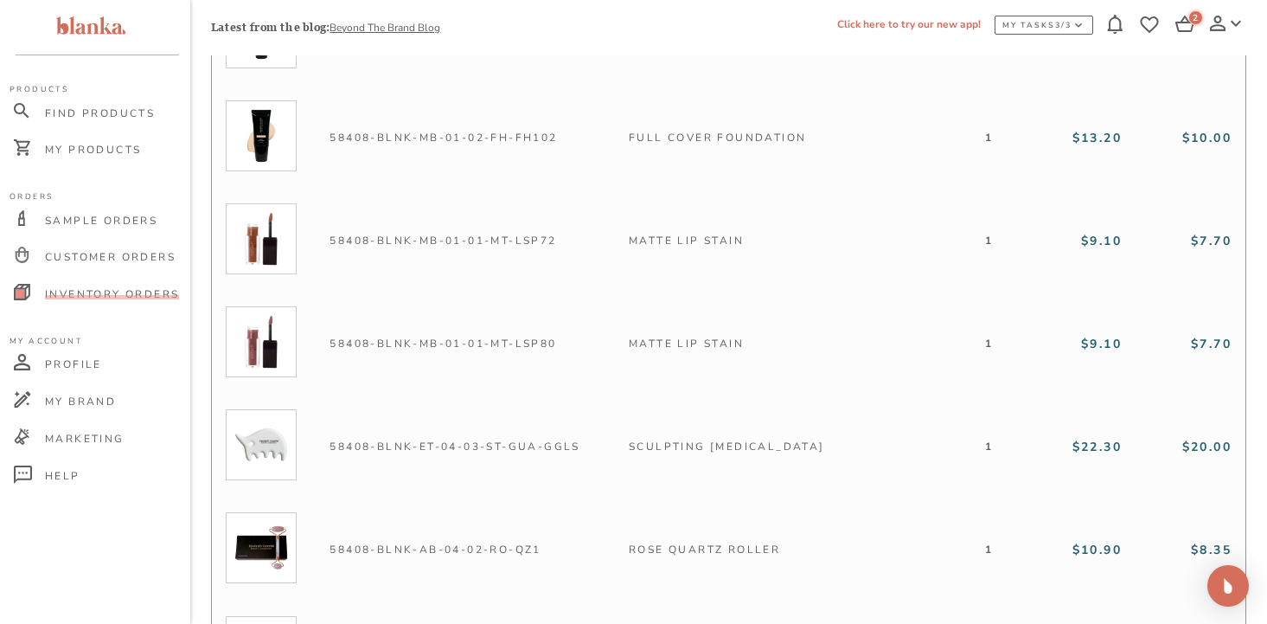
drag, startPoint x: 564, startPoint y: 329, endPoint x: 331, endPoint y: 338, distance: 232.8
click at [331, 328] on td "58408-BLNK-MB-01-01-MT-LSP80" at bounding box center [465, 343] width 299 height 103
drag, startPoint x: 331, startPoint y: 329, endPoint x: 563, endPoint y: 323, distance: 231.8
click at [563, 323] on td "58408-BLNK-MB-01-01-MT-LSP80" at bounding box center [465, 343] width 299 height 103
drag, startPoint x: 328, startPoint y: 333, endPoint x: 571, endPoint y: 334, distance: 243.0
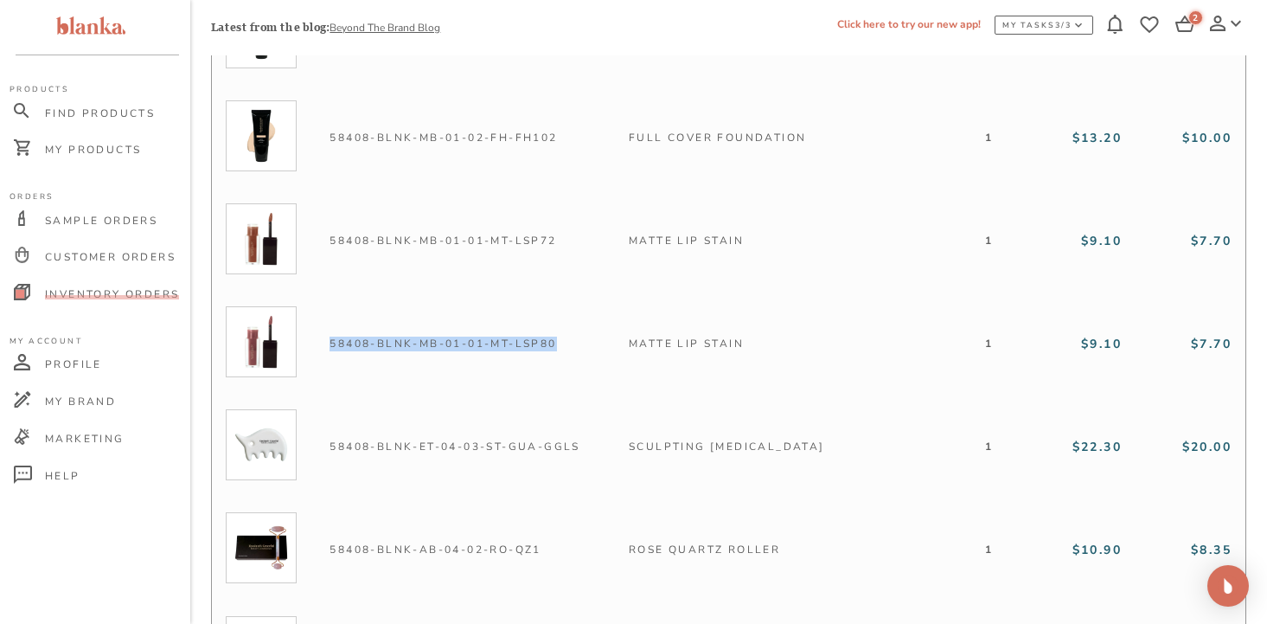
click at [571, 334] on td "58408-BLNK-MB-01-01-MT-LSP80" at bounding box center [465, 343] width 299 height 103
click at [89, 147] on span "My Products" at bounding box center [93, 150] width 96 height 14
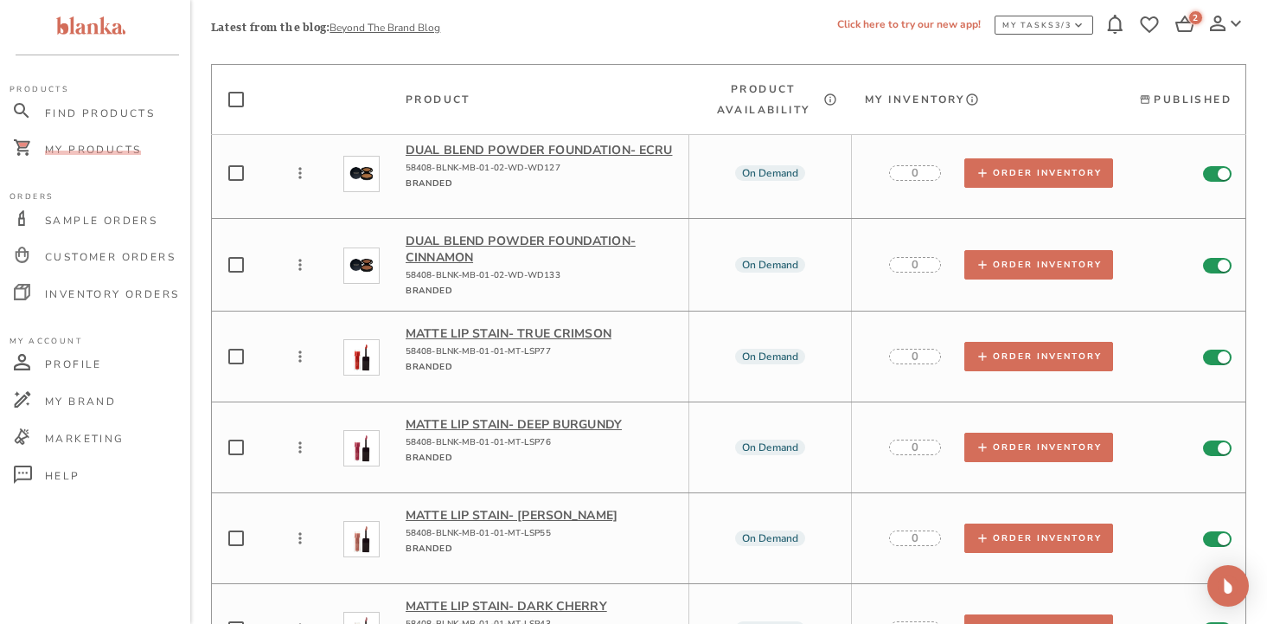
scroll to position [4878, 0]
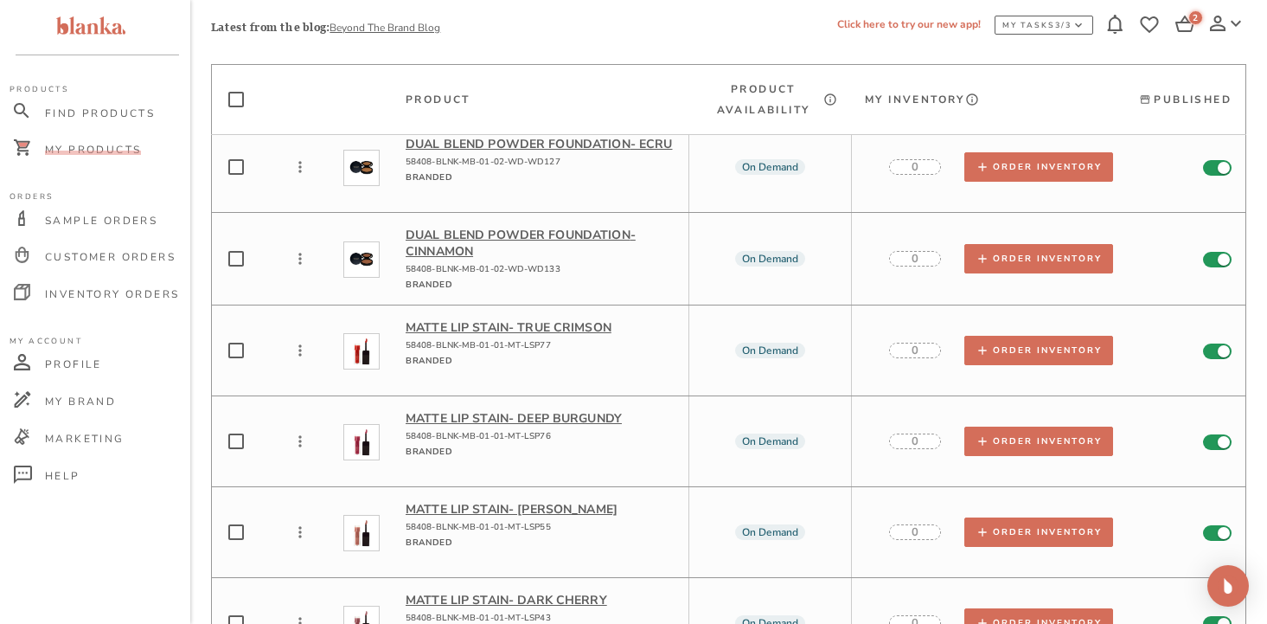
click at [532, 501] on p "Matte Lip Stain - Dusty Pear" at bounding box center [540, 509] width 269 height 16
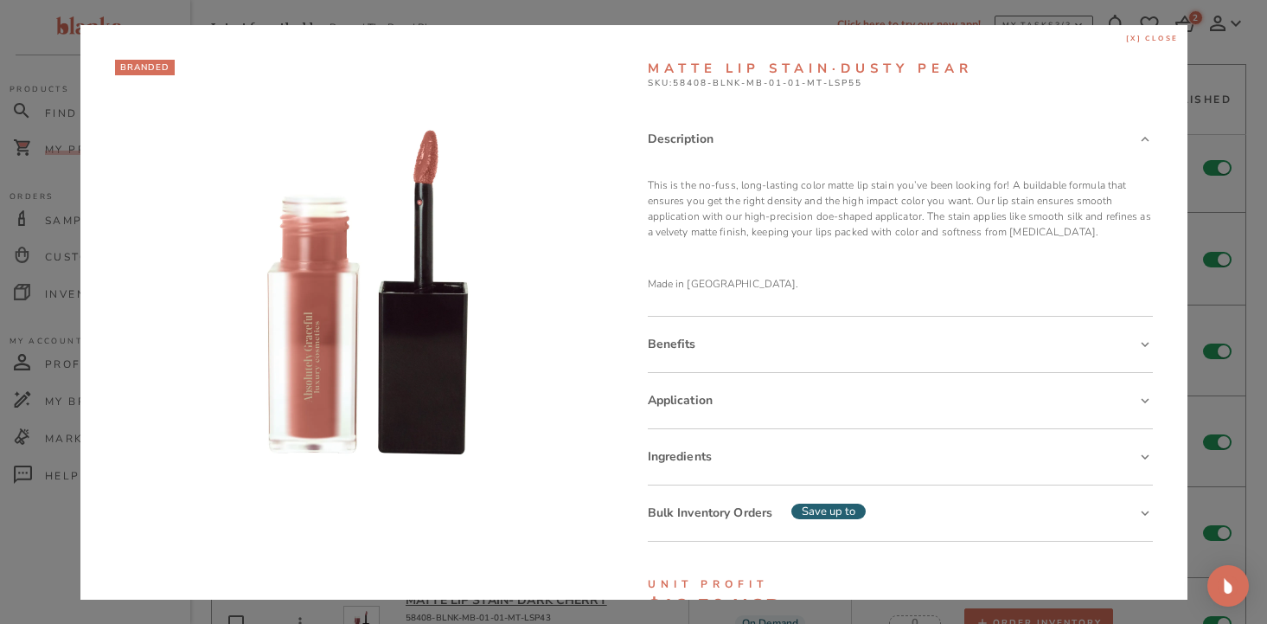
click at [1144, 38] on span "[x] close" at bounding box center [1152, 39] width 53 height 10
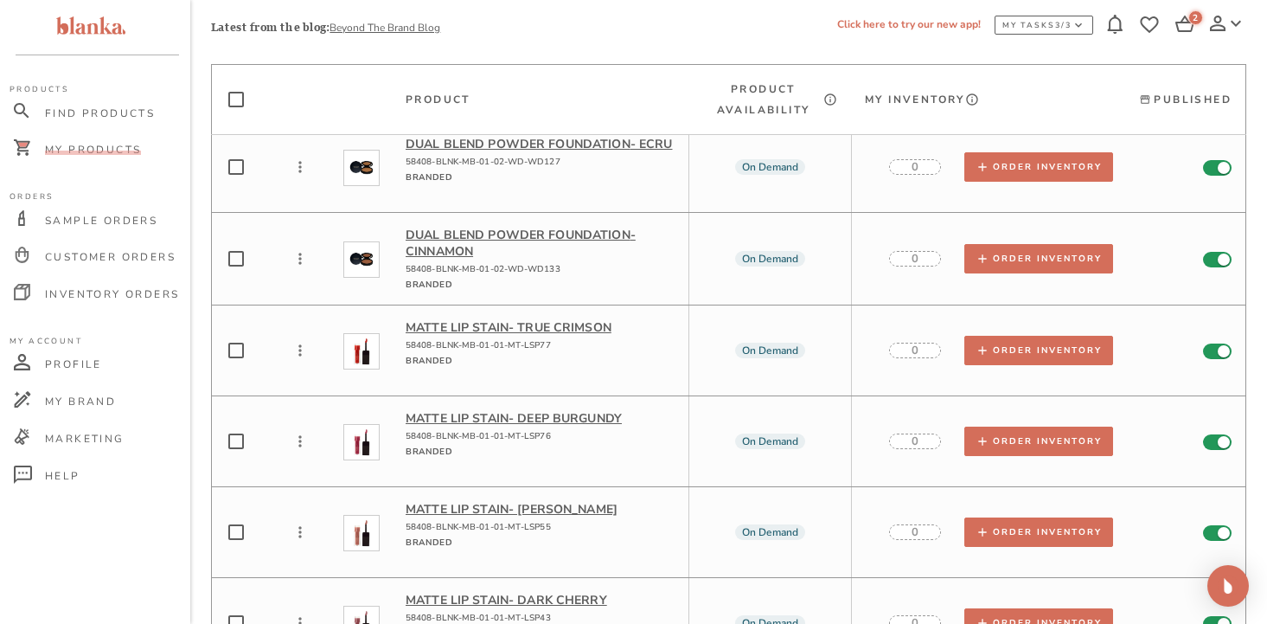
click at [471, 501] on p "Matte Lip Stain - Dusty Pear" at bounding box center [540, 509] width 269 height 16
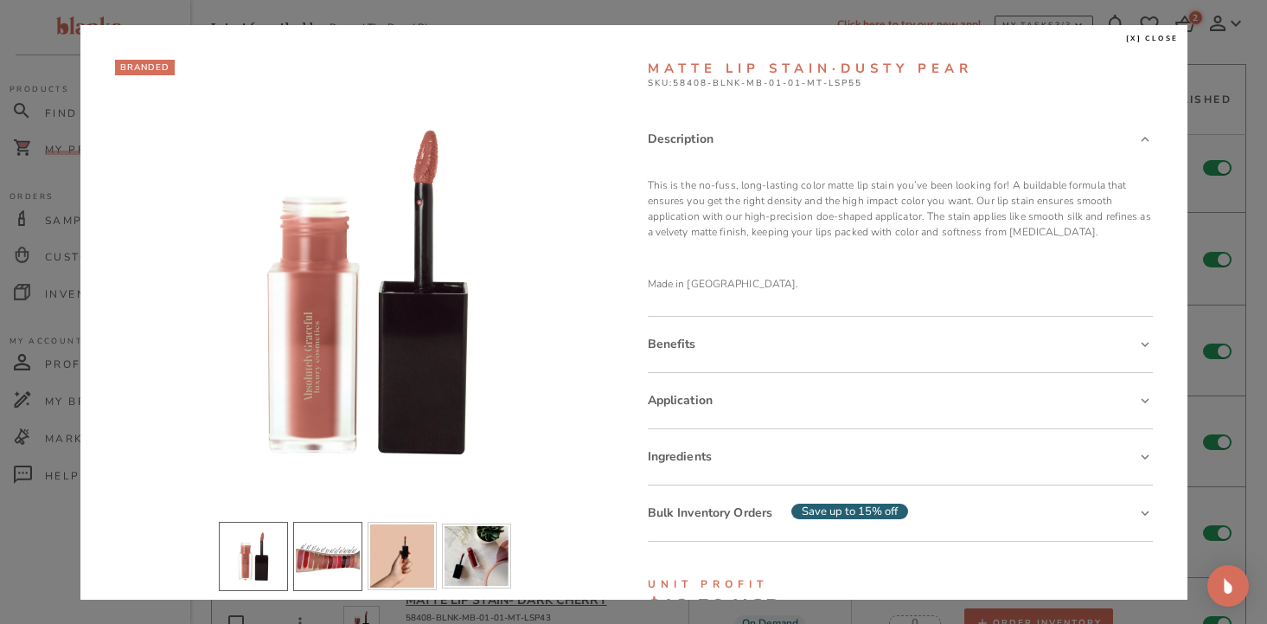
click at [338, 535] on li "slide item 2" at bounding box center [327, 555] width 69 height 69
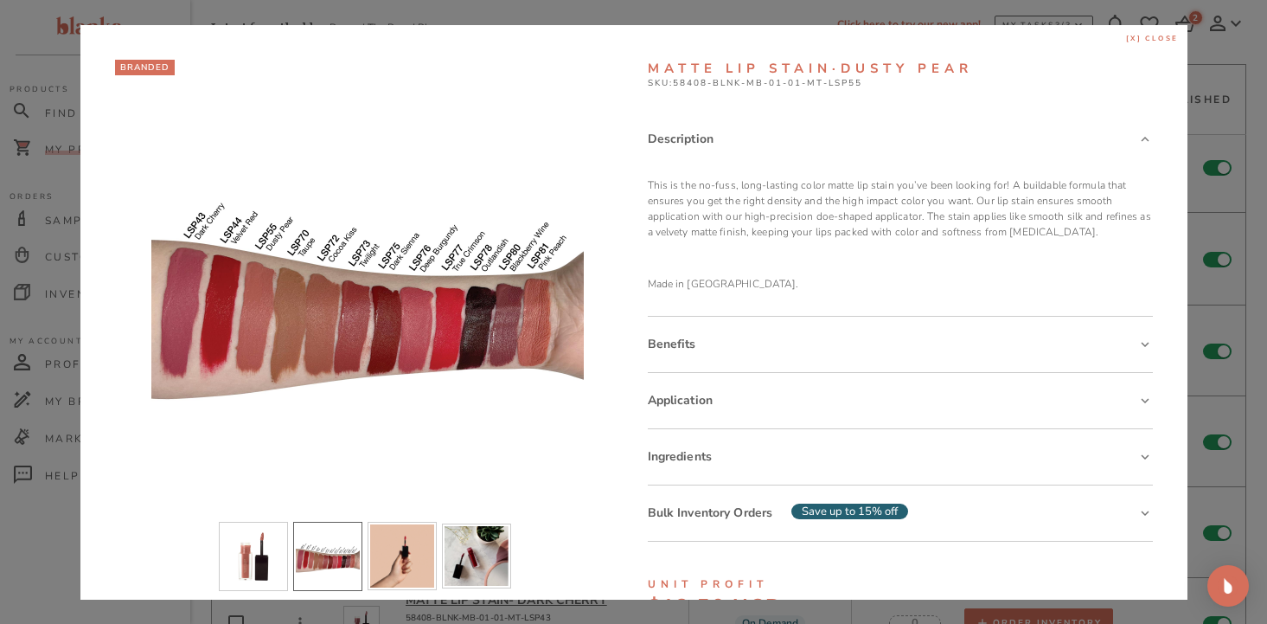
click at [1161, 38] on span "[x] close" at bounding box center [1152, 39] width 53 height 10
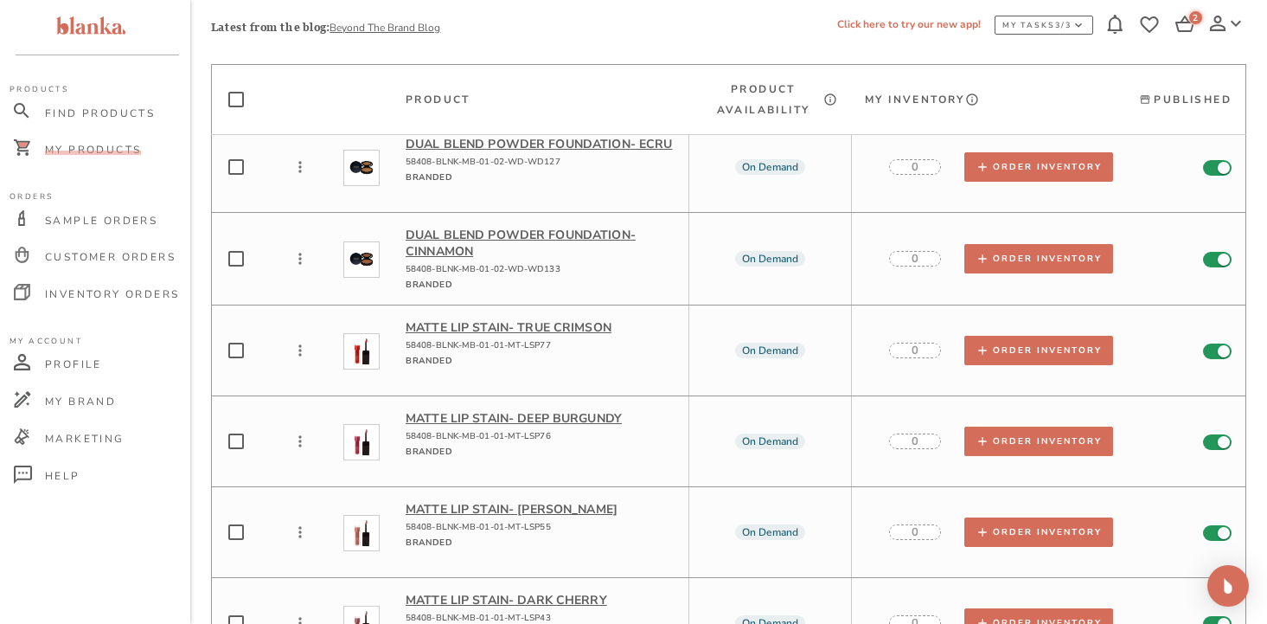
scroll to position [11540, 0]
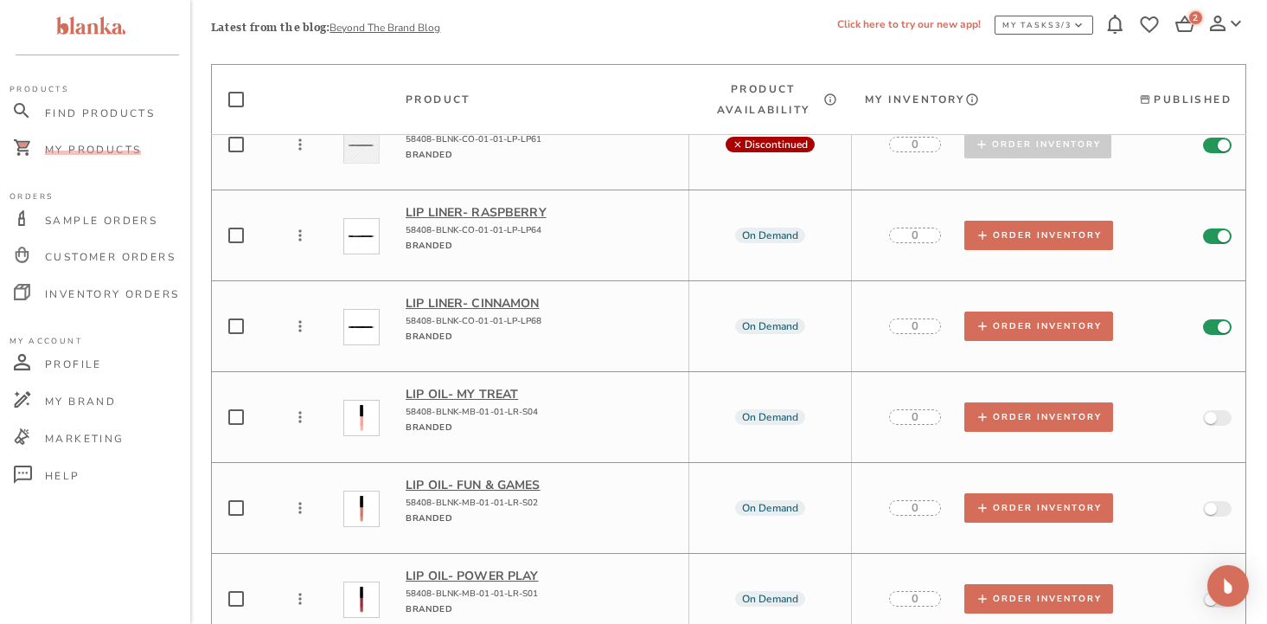
click at [466, 386] on p "Lip Oil - My Treat" at bounding box center [540, 394] width 269 height 16
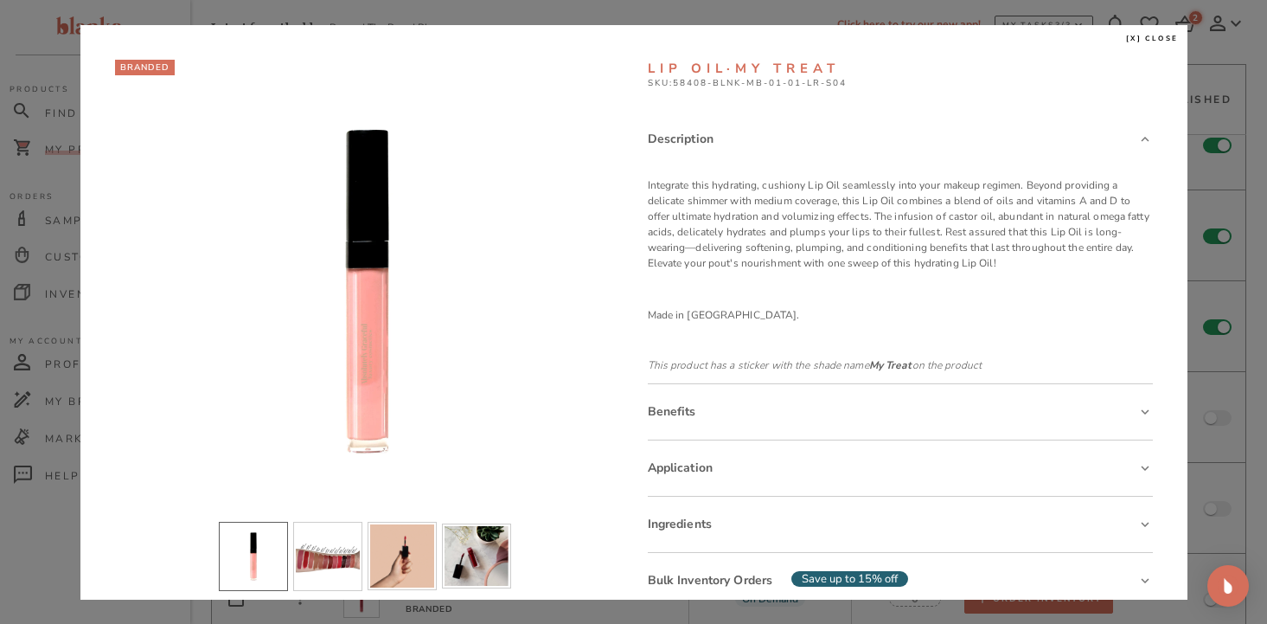
click at [1154, 38] on span "[x] close" at bounding box center [1152, 39] width 53 height 10
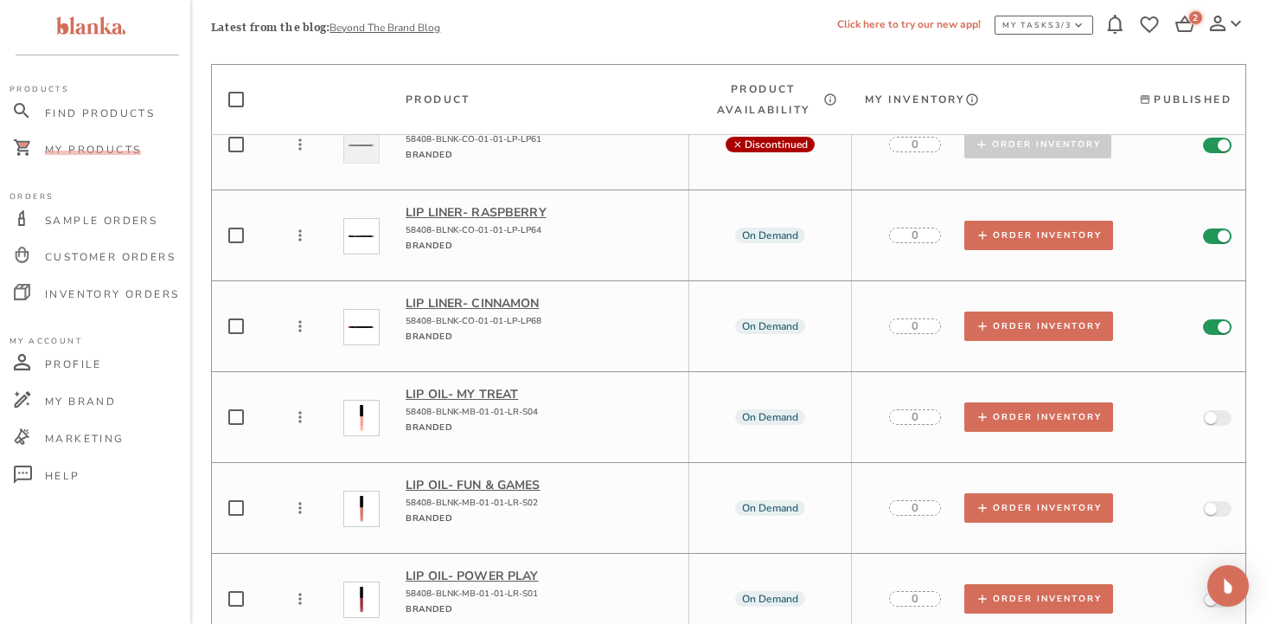
click at [1188, 22] on icon at bounding box center [1184, 24] width 19 height 16
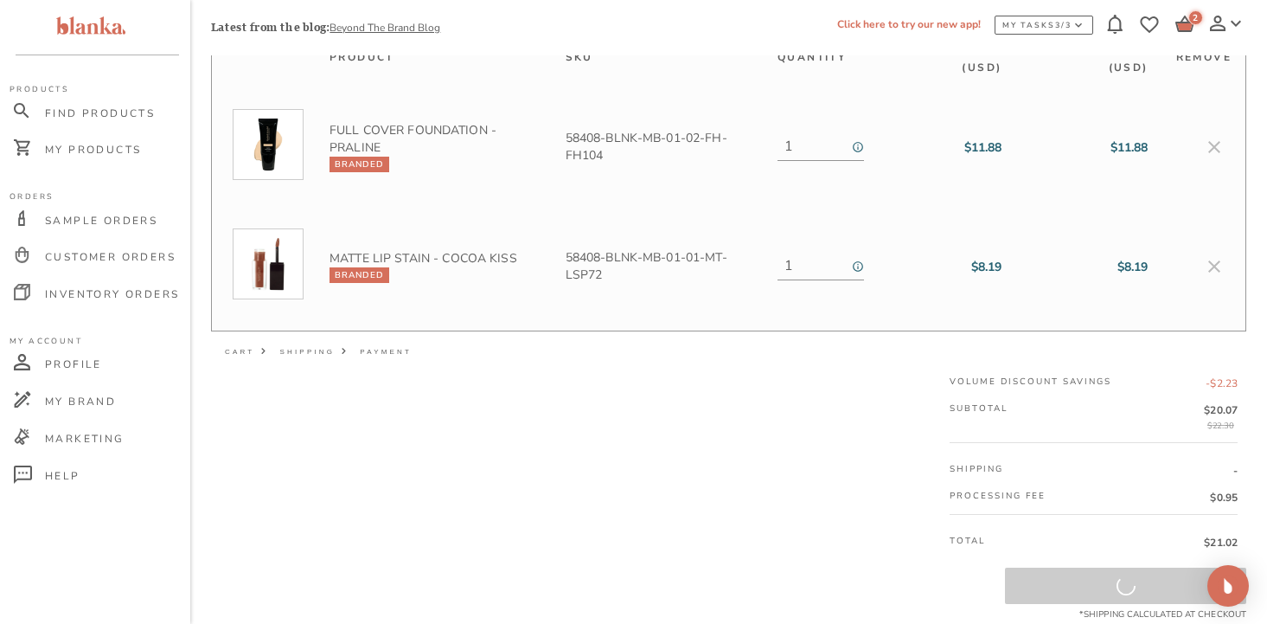
scroll to position [128, 0]
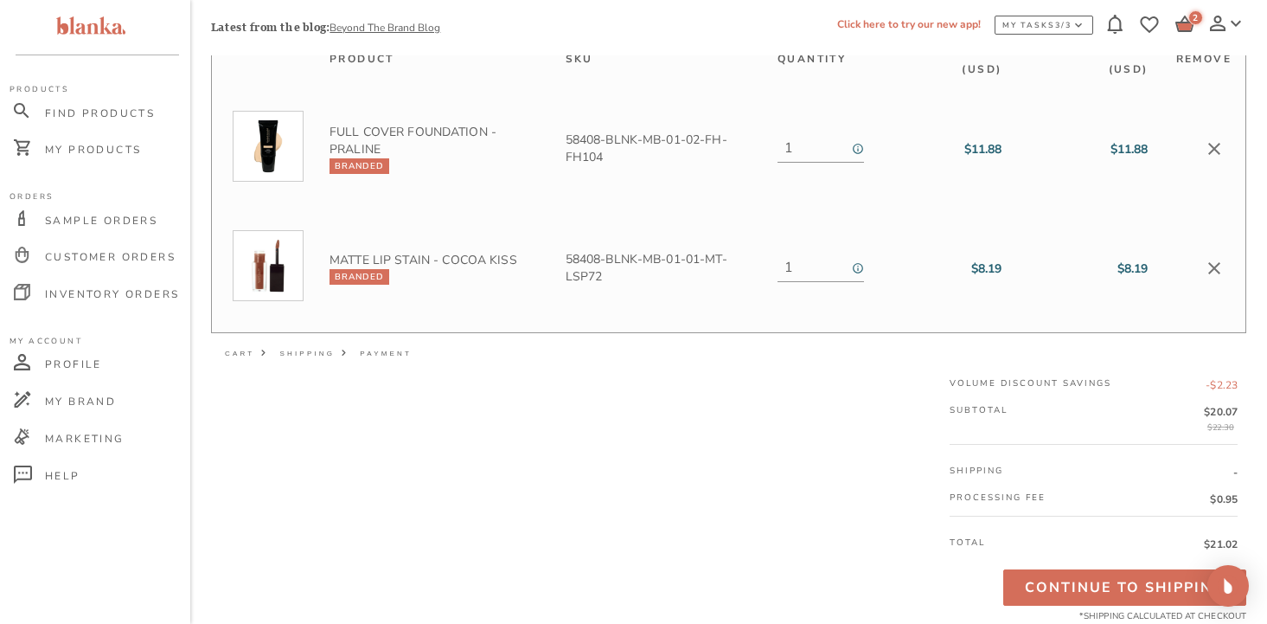
click at [1218, 264] on icon "delete" at bounding box center [1214, 268] width 21 height 21
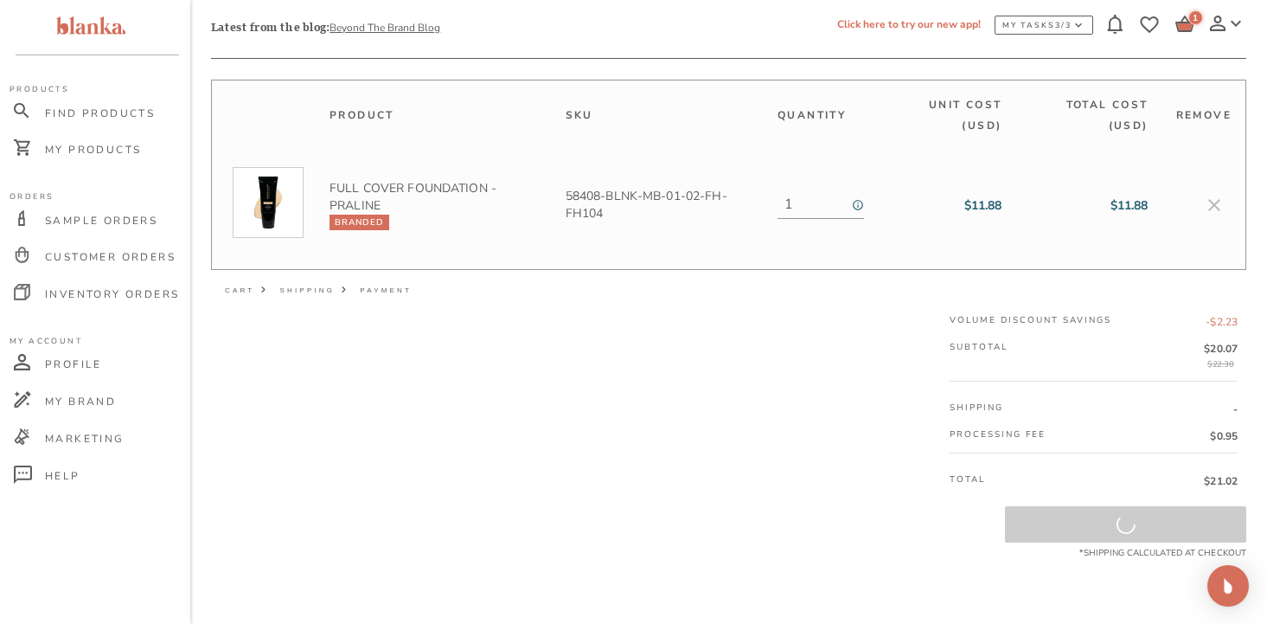
scroll to position [70, 0]
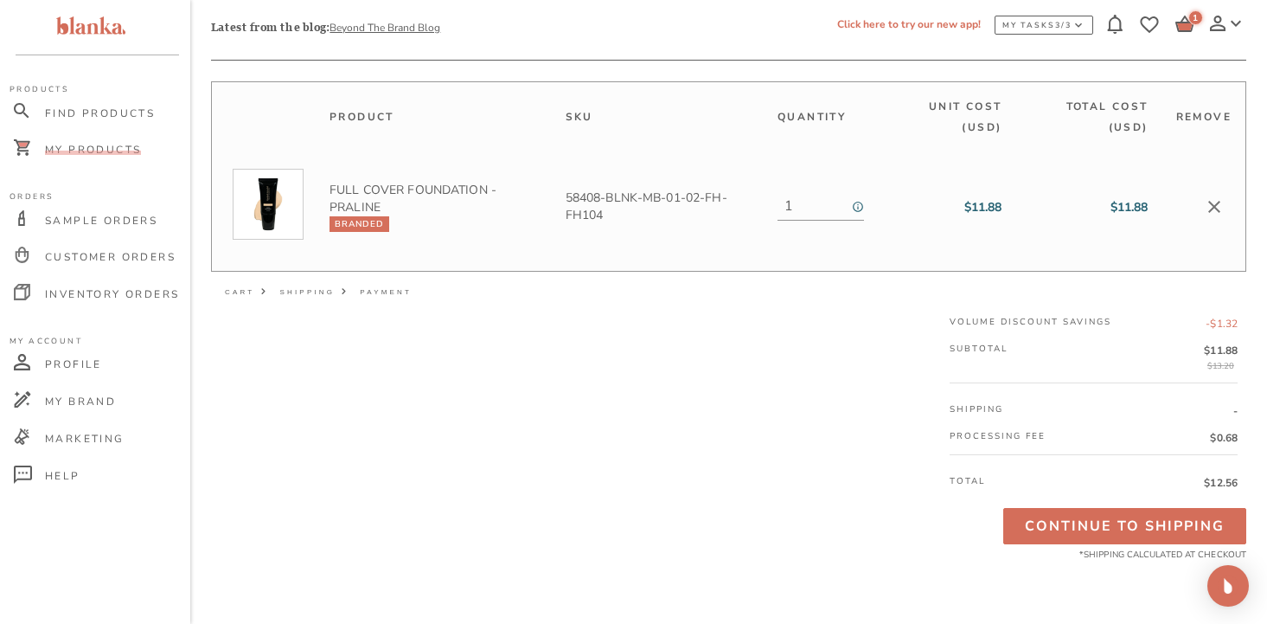
click at [93, 150] on span "My Products" at bounding box center [93, 150] width 96 height 14
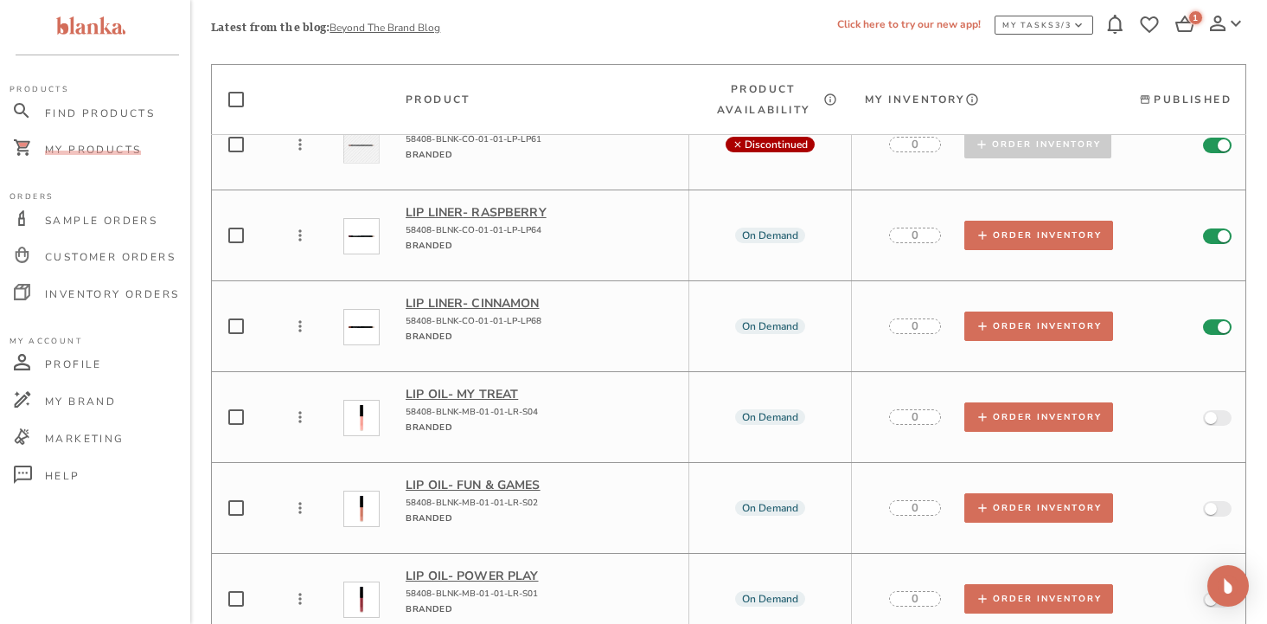
scroll to position [4852, 0]
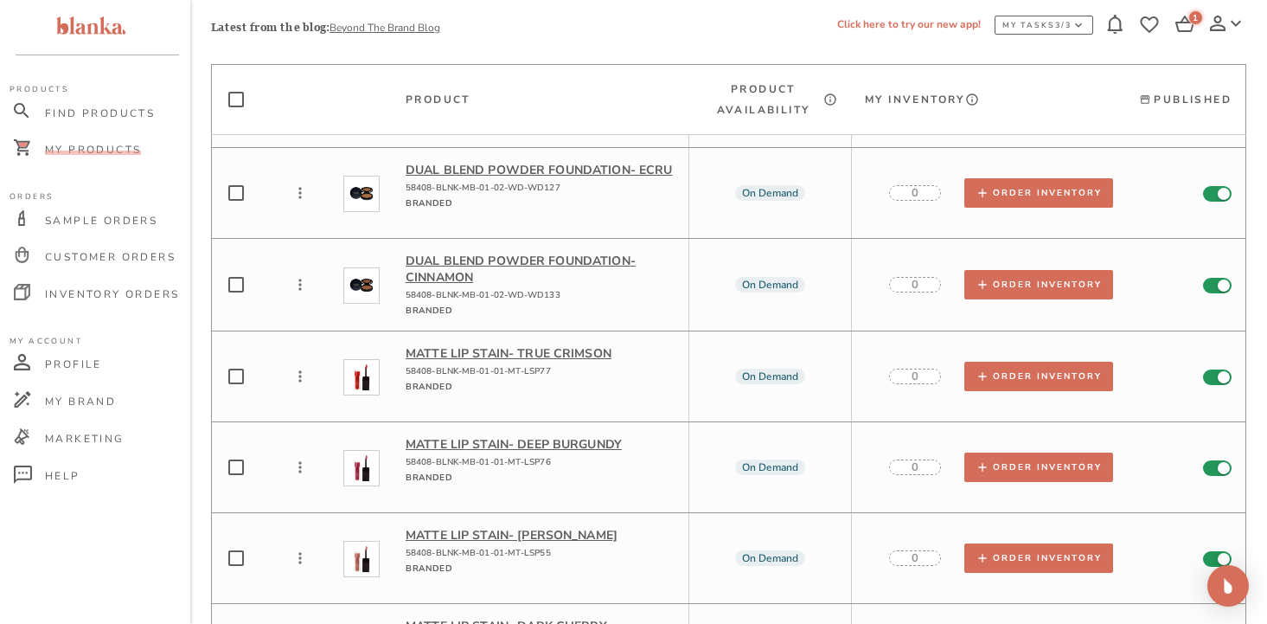
click at [545, 345] on p "Matte Lip Stain - True Crimson" at bounding box center [540, 353] width 269 height 16
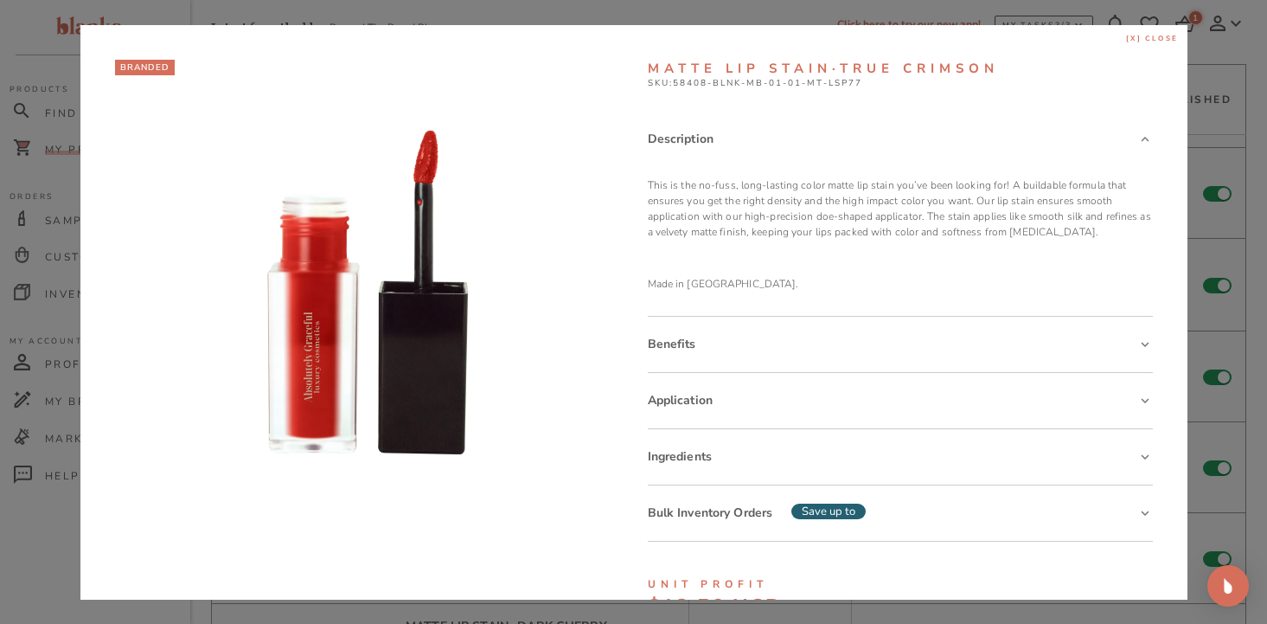
click at [1152, 39] on span "[x] close" at bounding box center [1152, 39] width 53 height 10
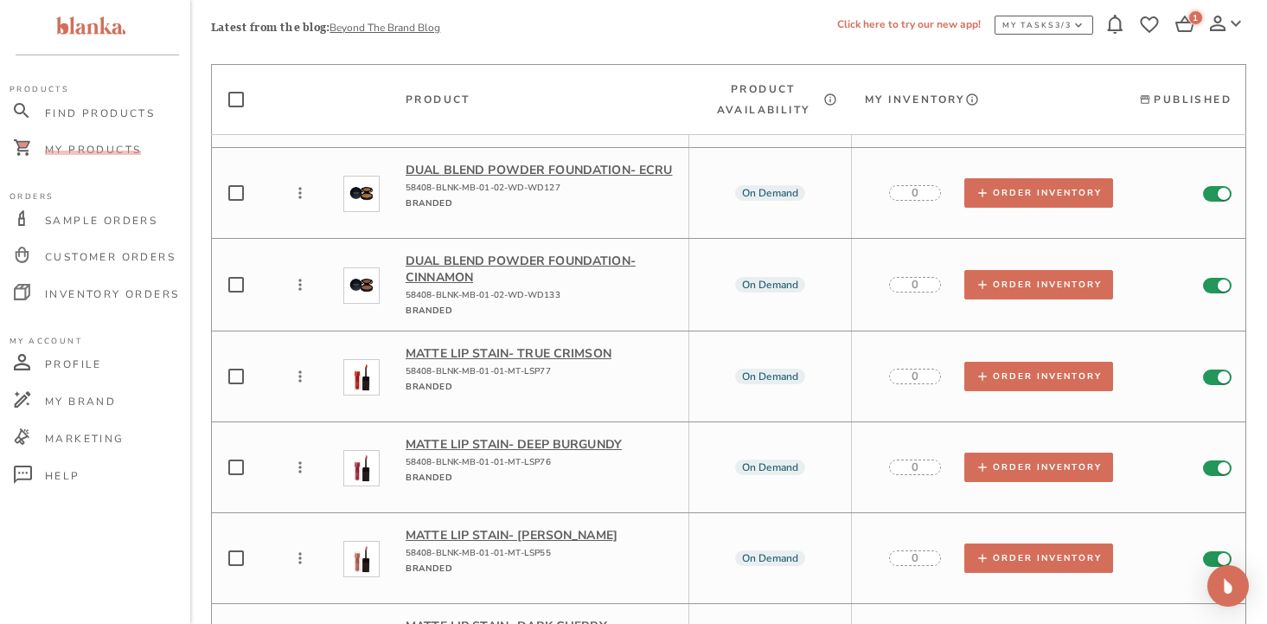
click at [450, 527] on p "Matte Lip Stain - Dusty Pear" at bounding box center [540, 535] width 269 height 16
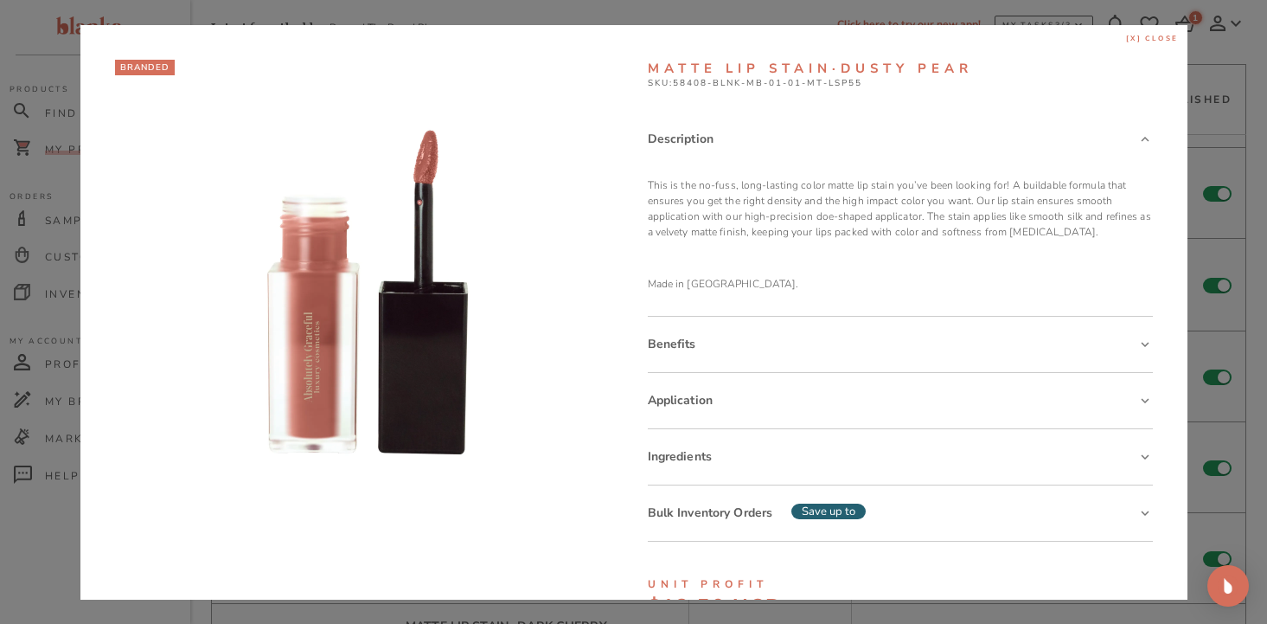
click at [1161, 35] on span "[x] close" at bounding box center [1152, 39] width 53 height 10
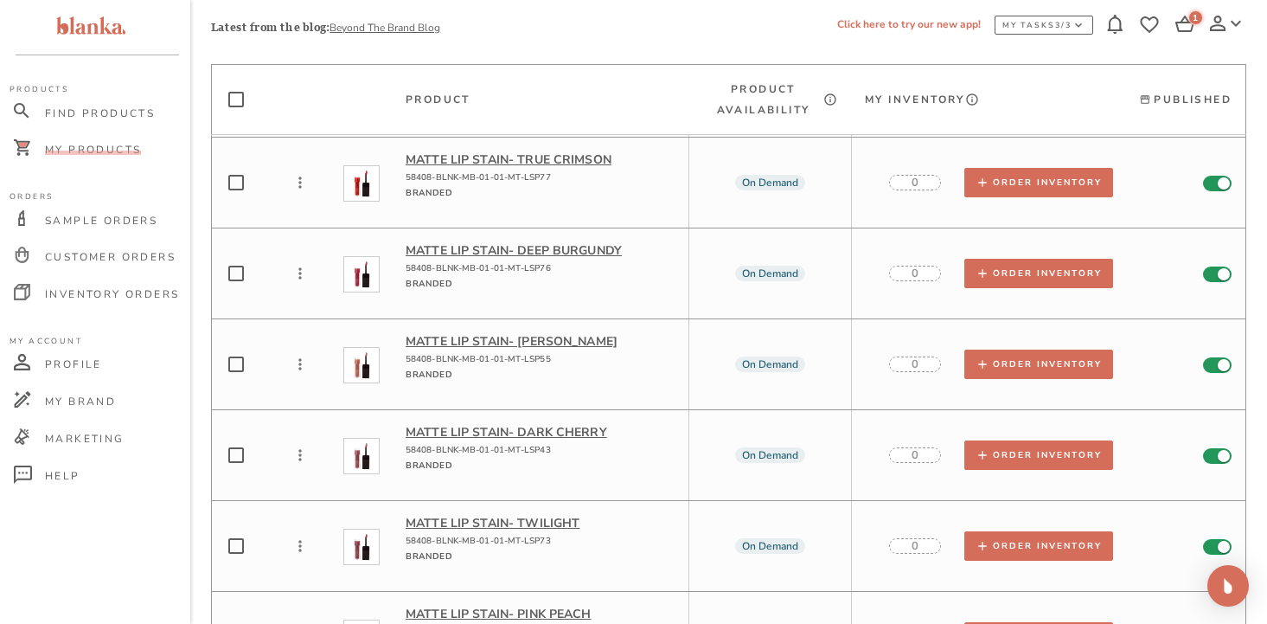
scroll to position [5067, 0]
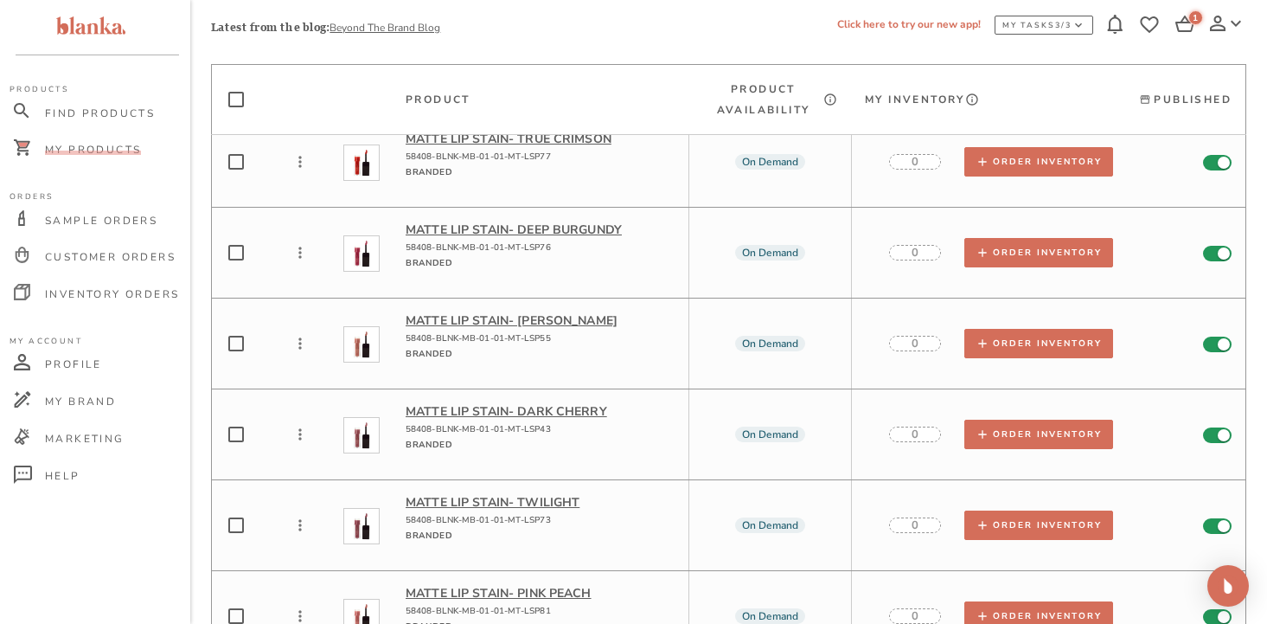
click at [582, 312] on p "Matte Lip Stain - Dusty Pear" at bounding box center [540, 320] width 269 height 16
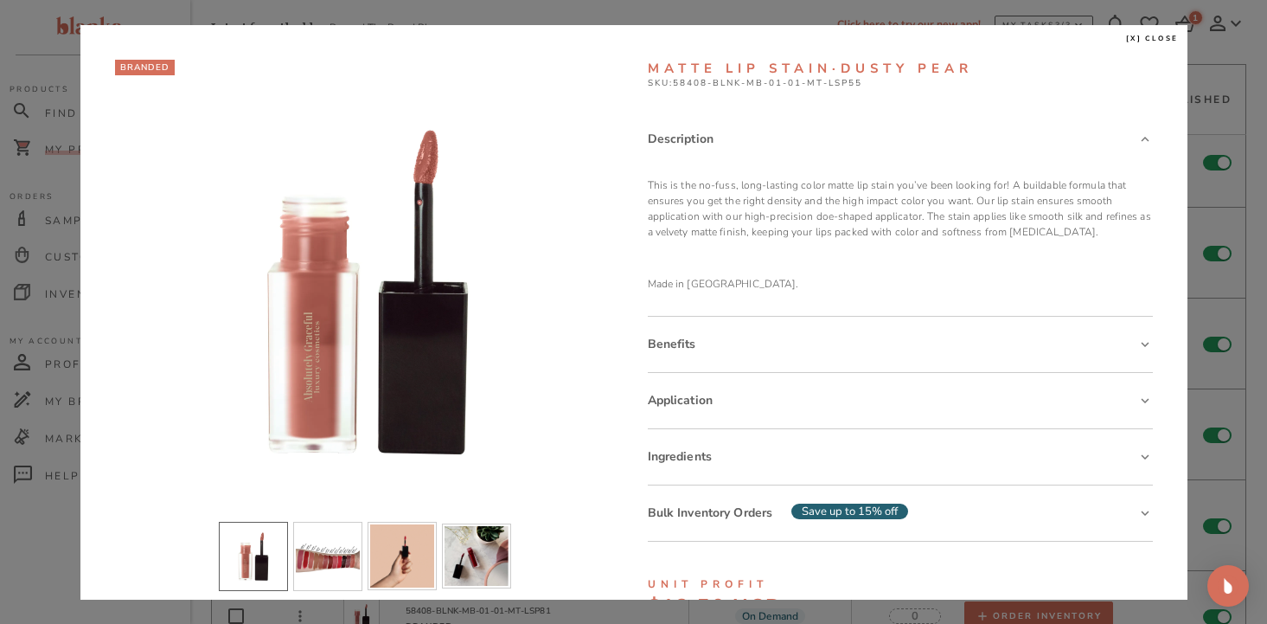
scroll to position [53, 0]
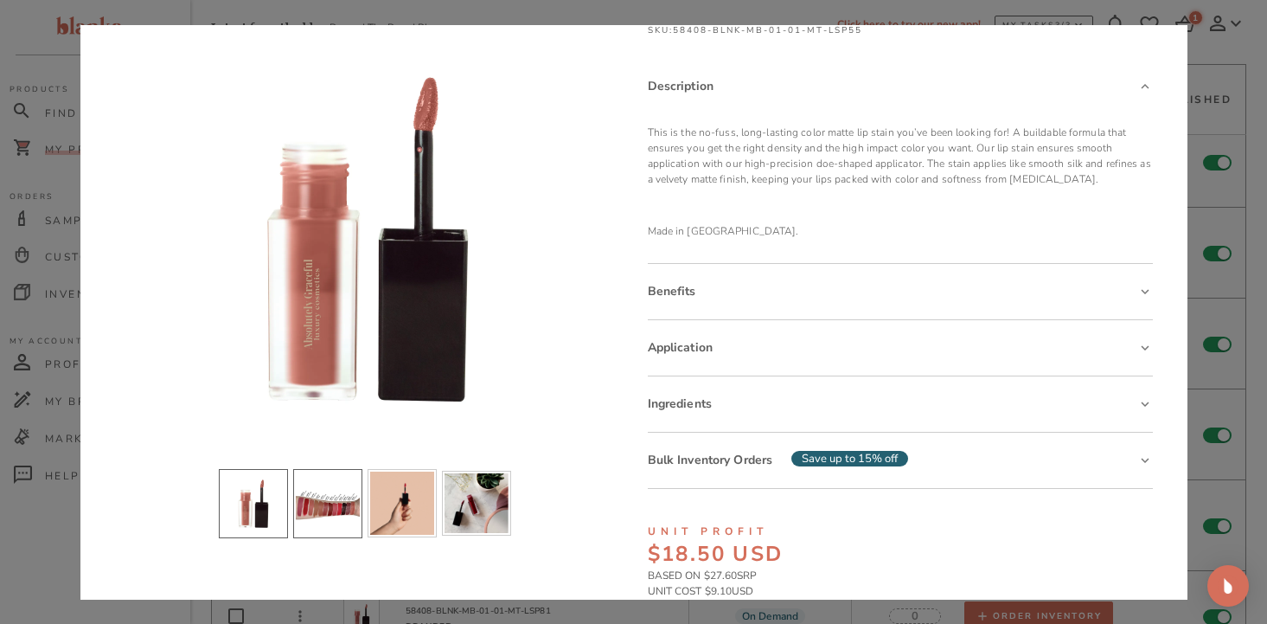
click at [332, 504] on li "slide item 2" at bounding box center [327, 503] width 69 height 69
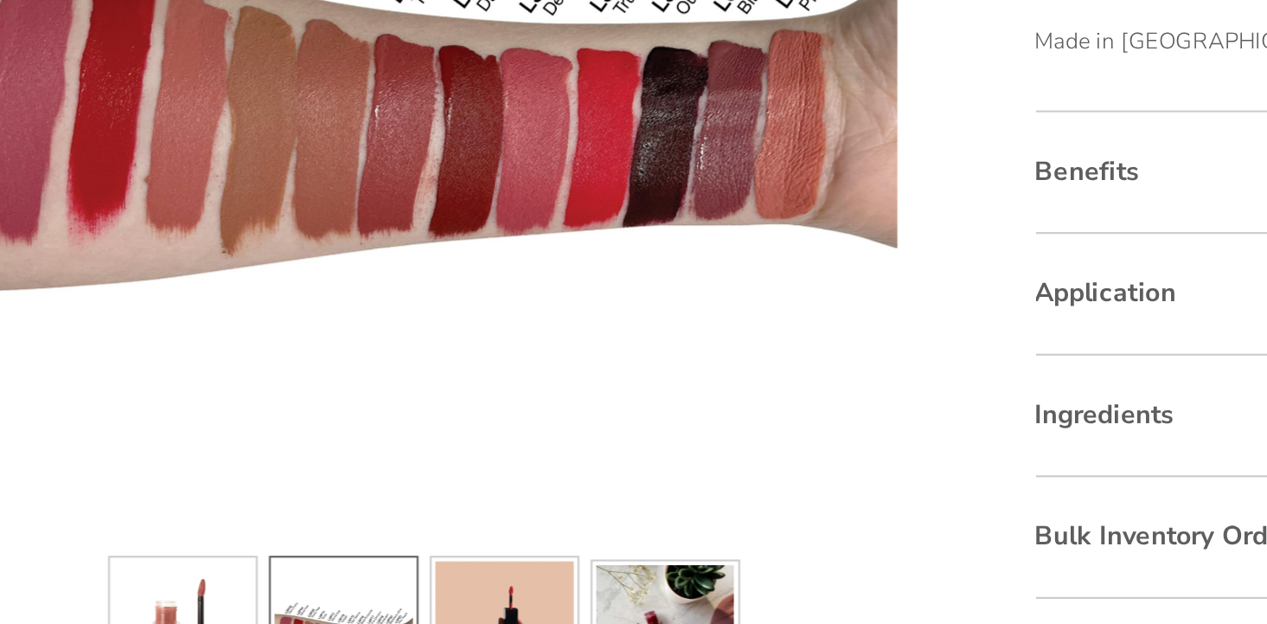
scroll to position [0, 0]
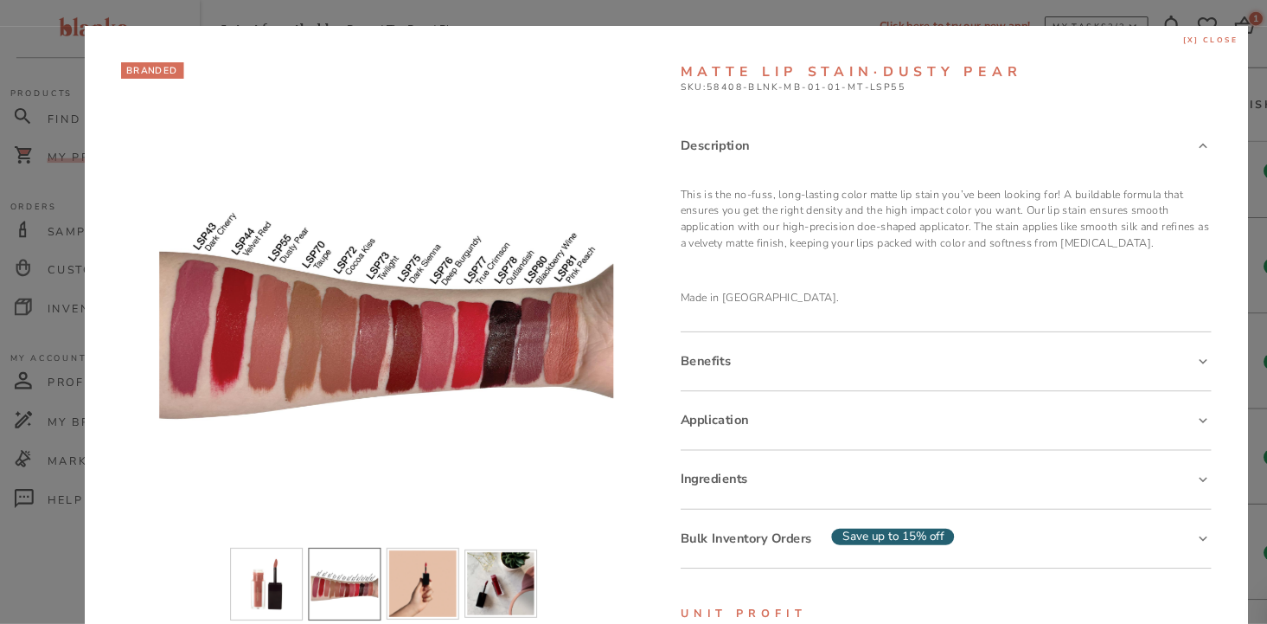
click at [1161, 35] on span "[x] close" at bounding box center [1152, 39] width 53 height 10
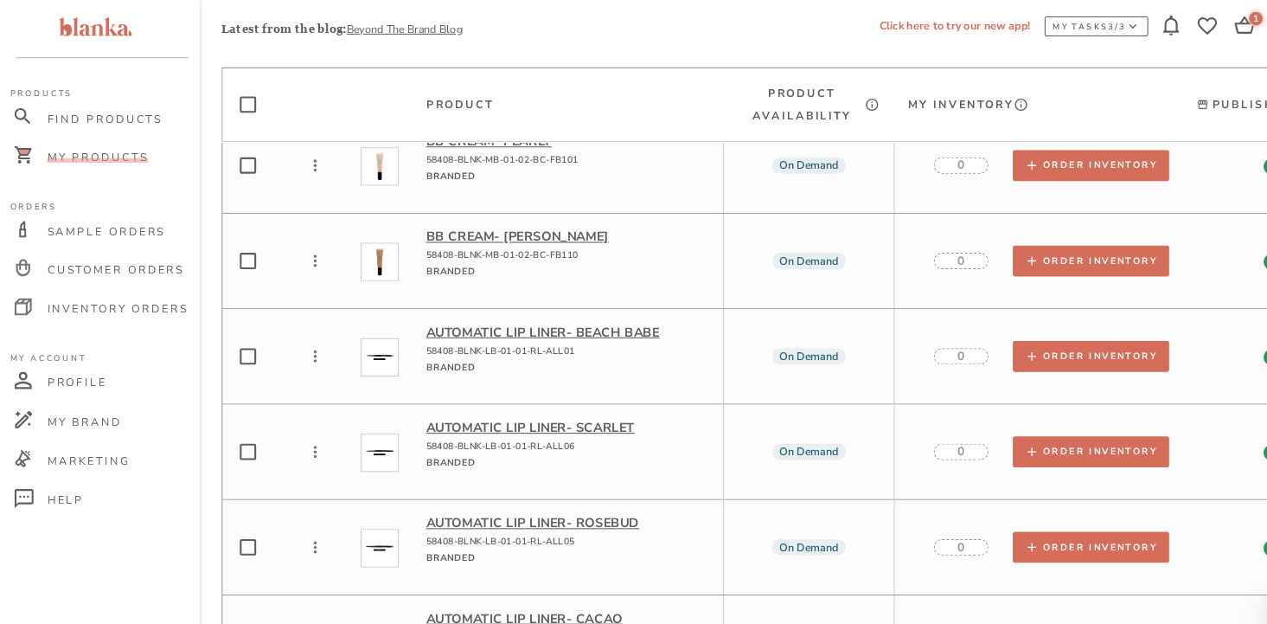
scroll to position [11525, 0]
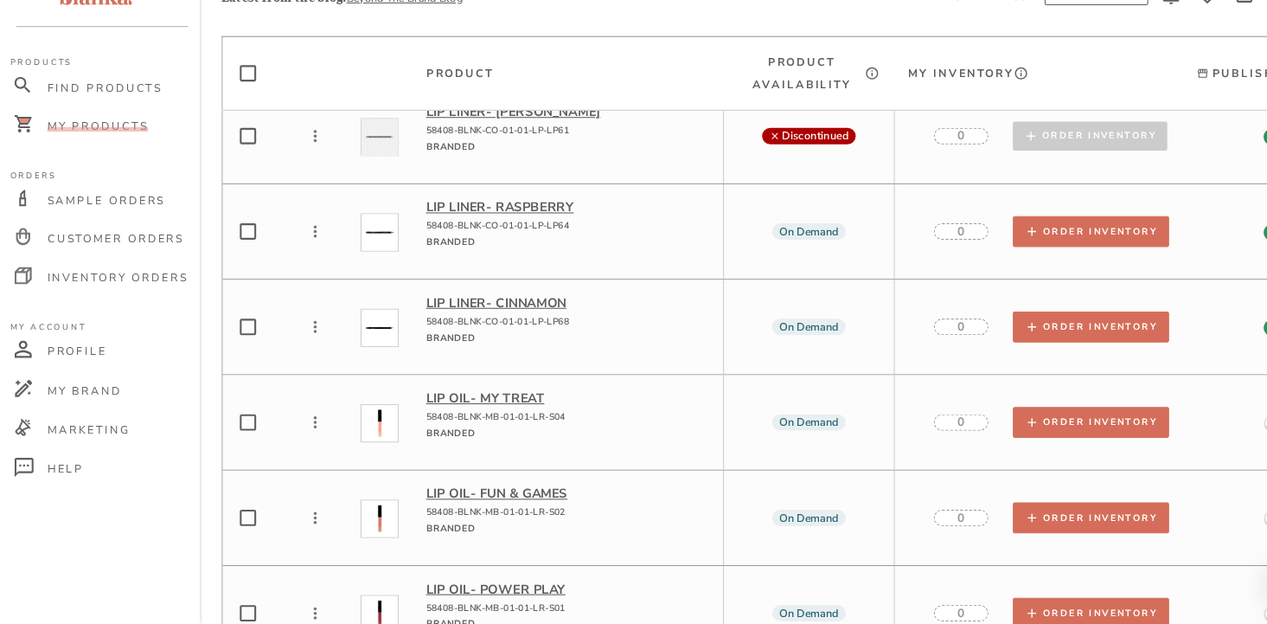
click at [455, 400] on p "Lip Oil - My Treat" at bounding box center [540, 408] width 269 height 16
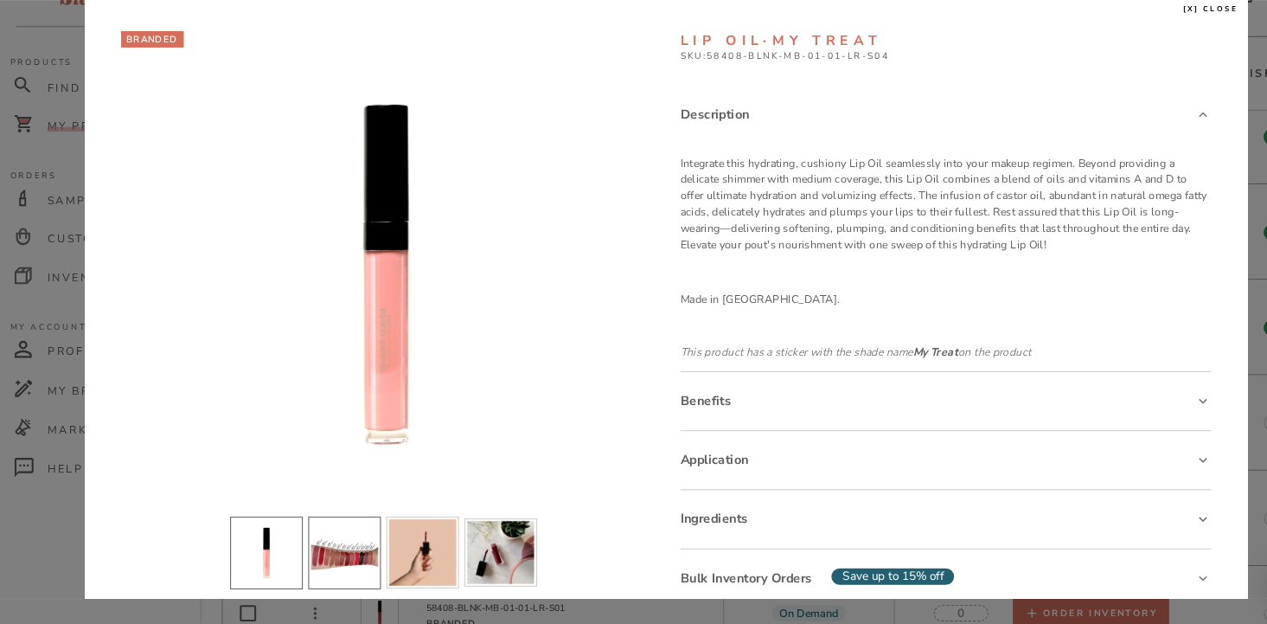
click at [333, 542] on li "slide item 2" at bounding box center [327, 555] width 69 height 69
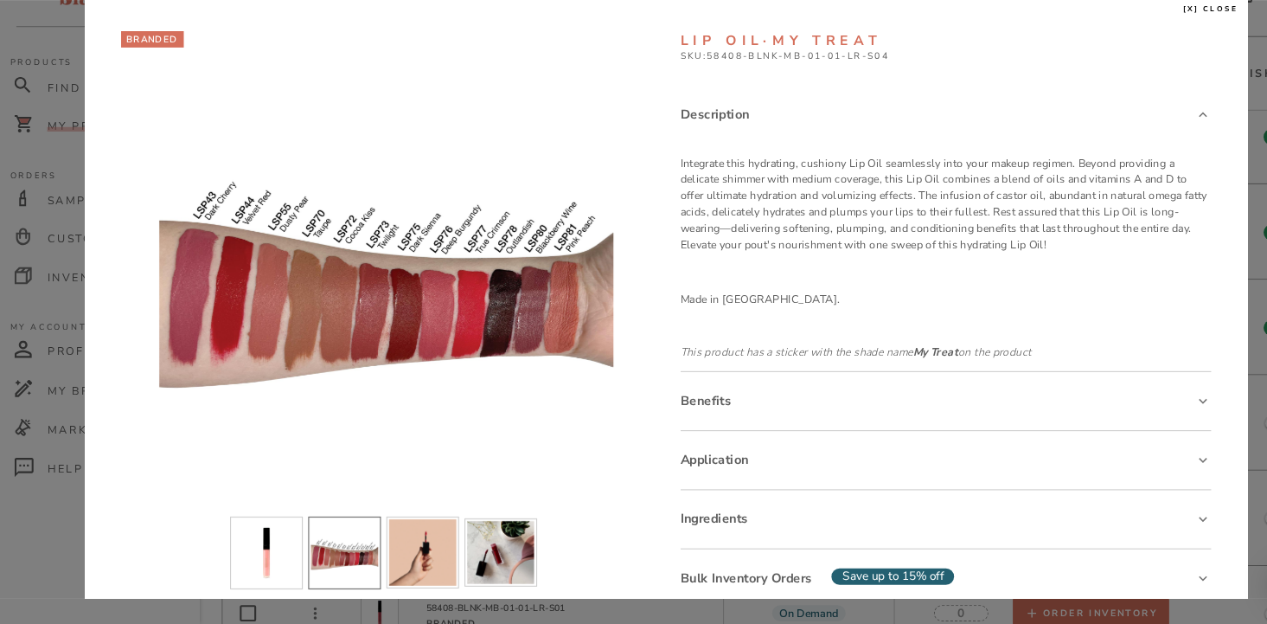
click at [1159, 36] on span "[x] close" at bounding box center [1152, 39] width 53 height 10
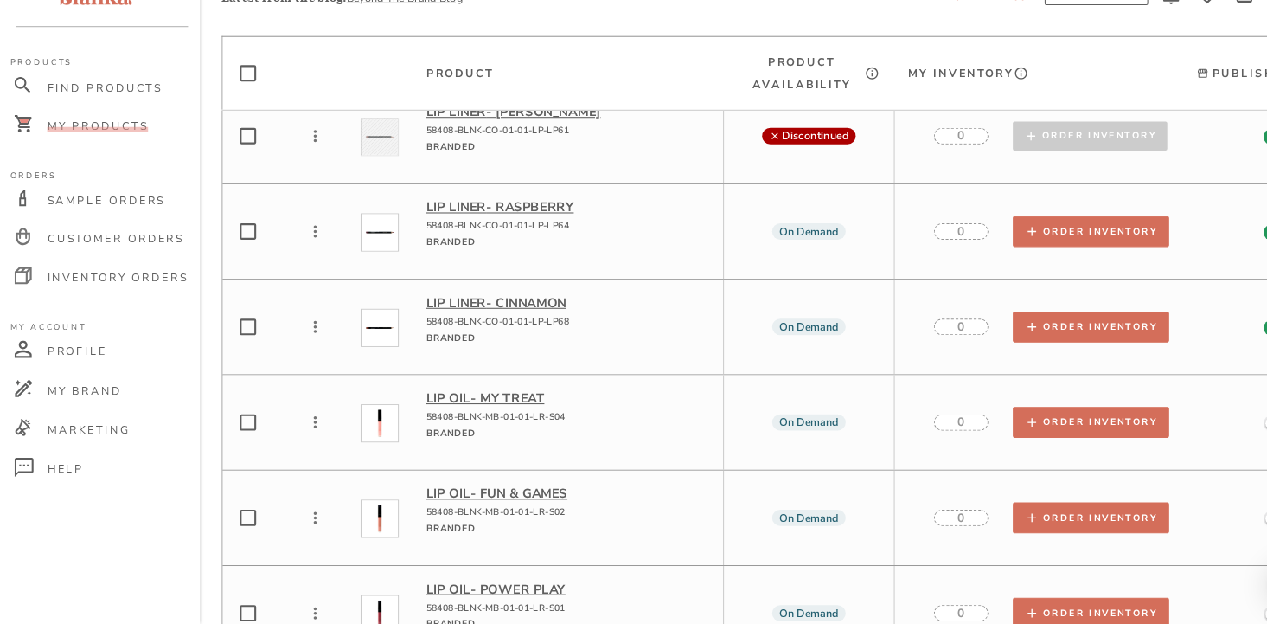
click at [462, 491] on p "Lip Oil - Fun & Games" at bounding box center [540, 499] width 269 height 16
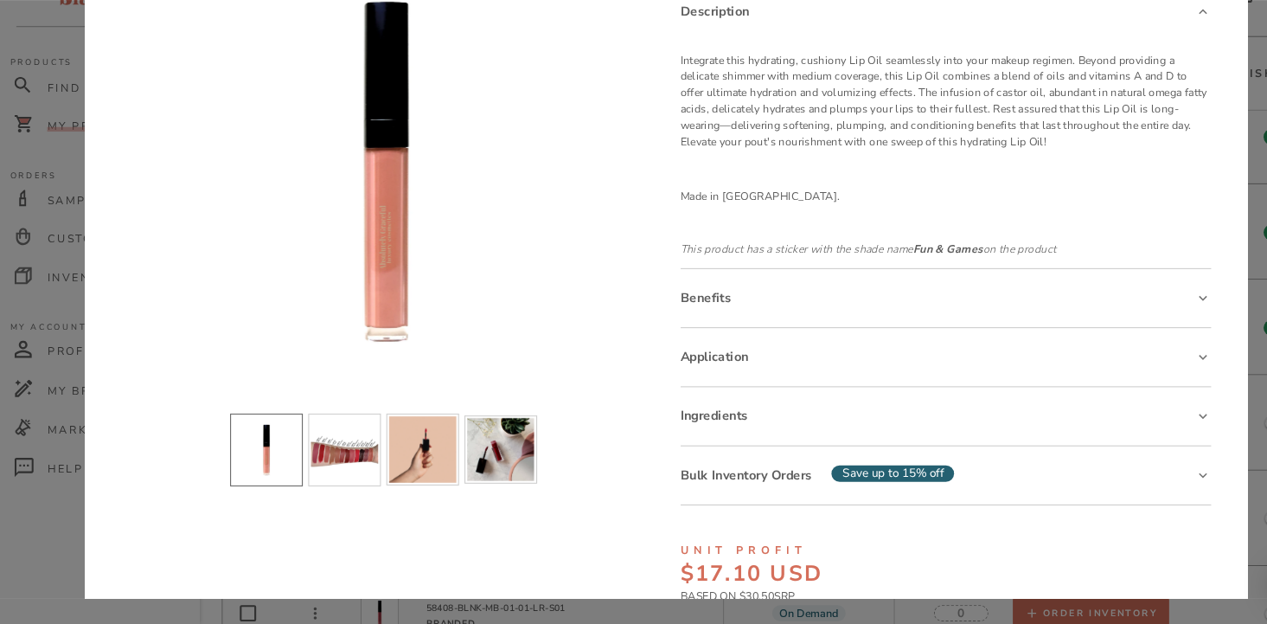
scroll to position [103, 0]
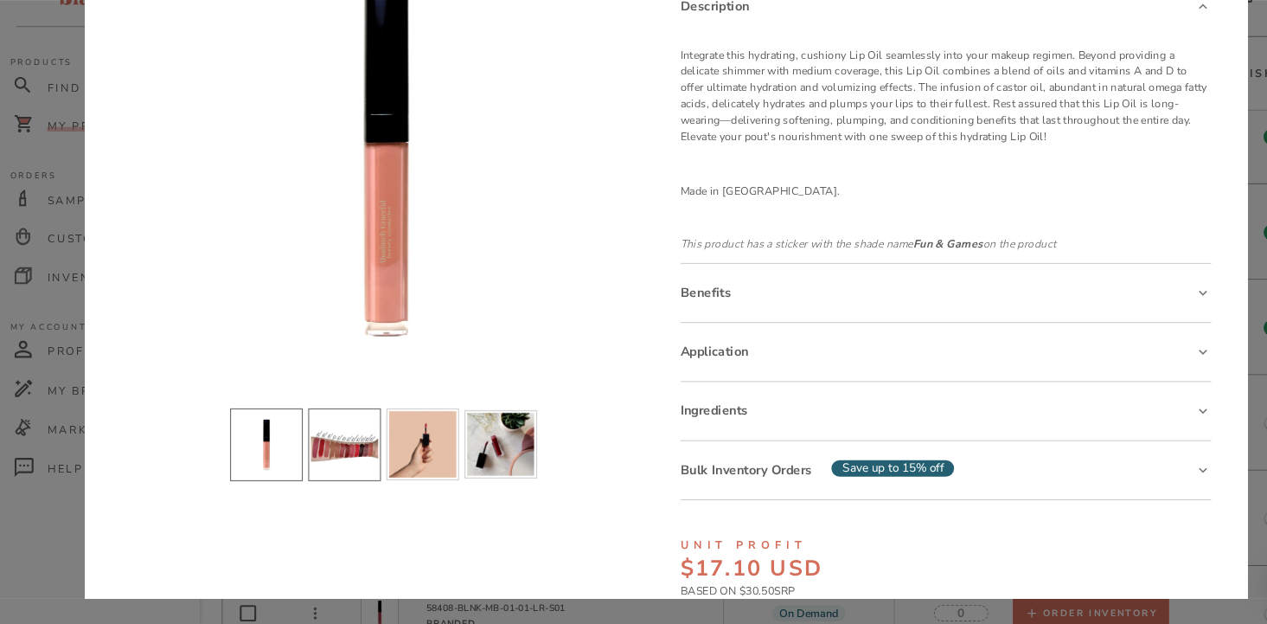
click at [335, 449] on li "slide item 2" at bounding box center [327, 453] width 69 height 69
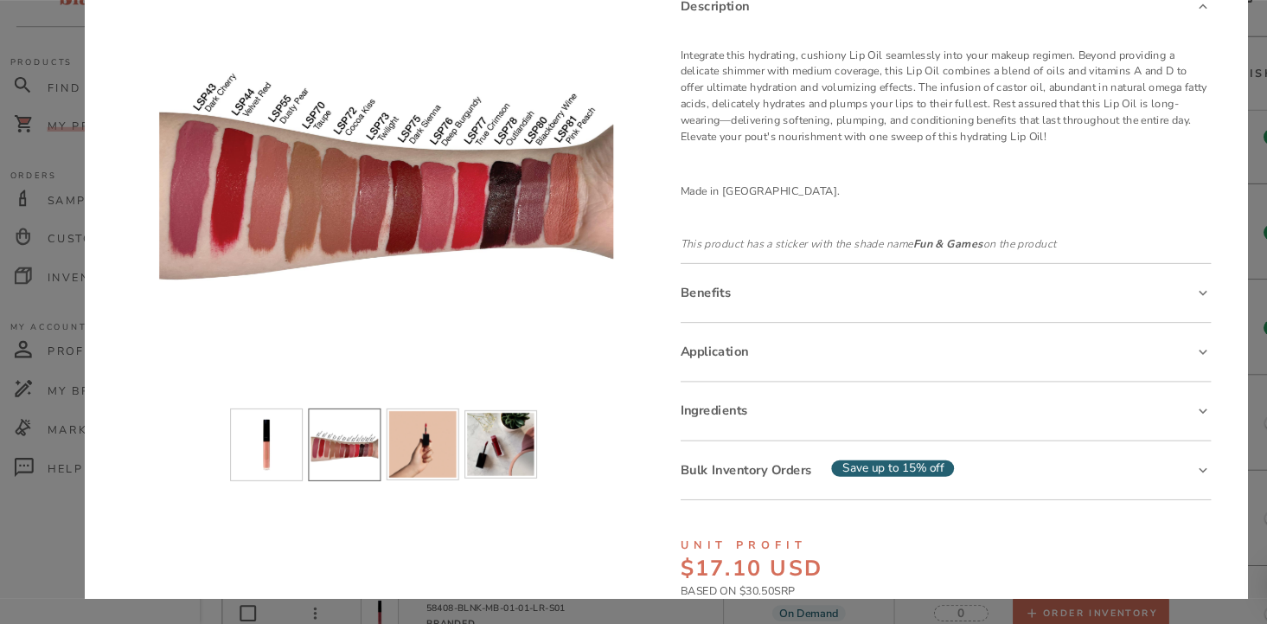
scroll to position [0, 0]
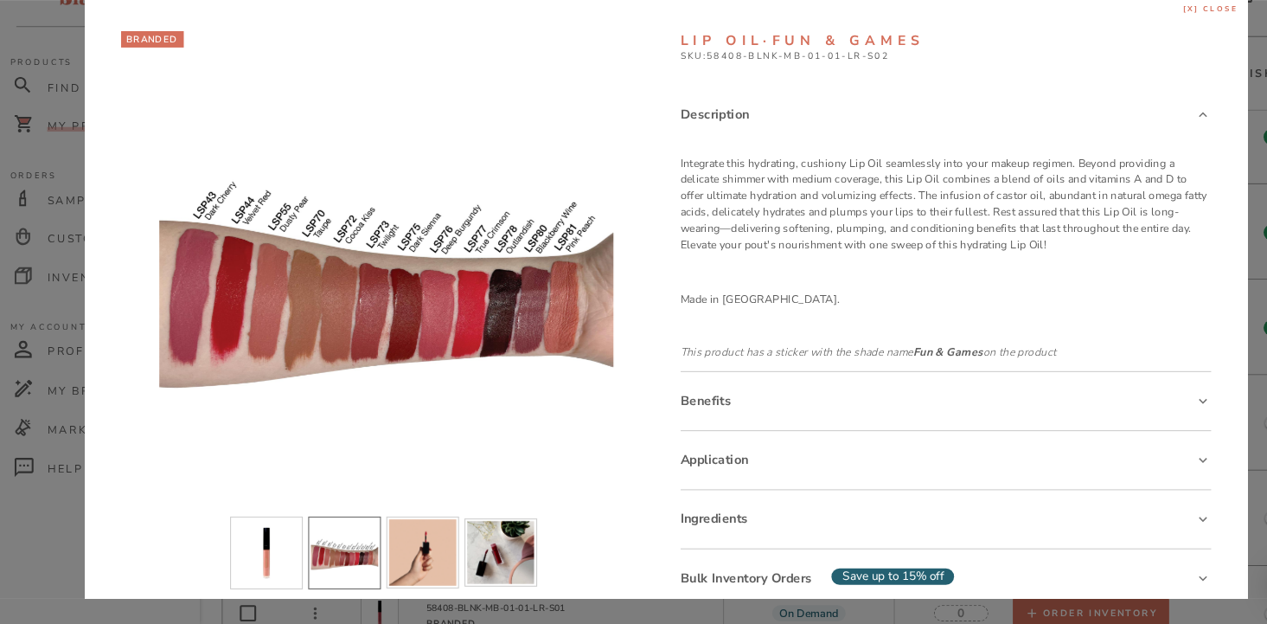
click at [1162, 36] on span "[x] close" at bounding box center [1152, 39] width 53 height 10
